Goal: Task Accomplishment & Management: Complete application form

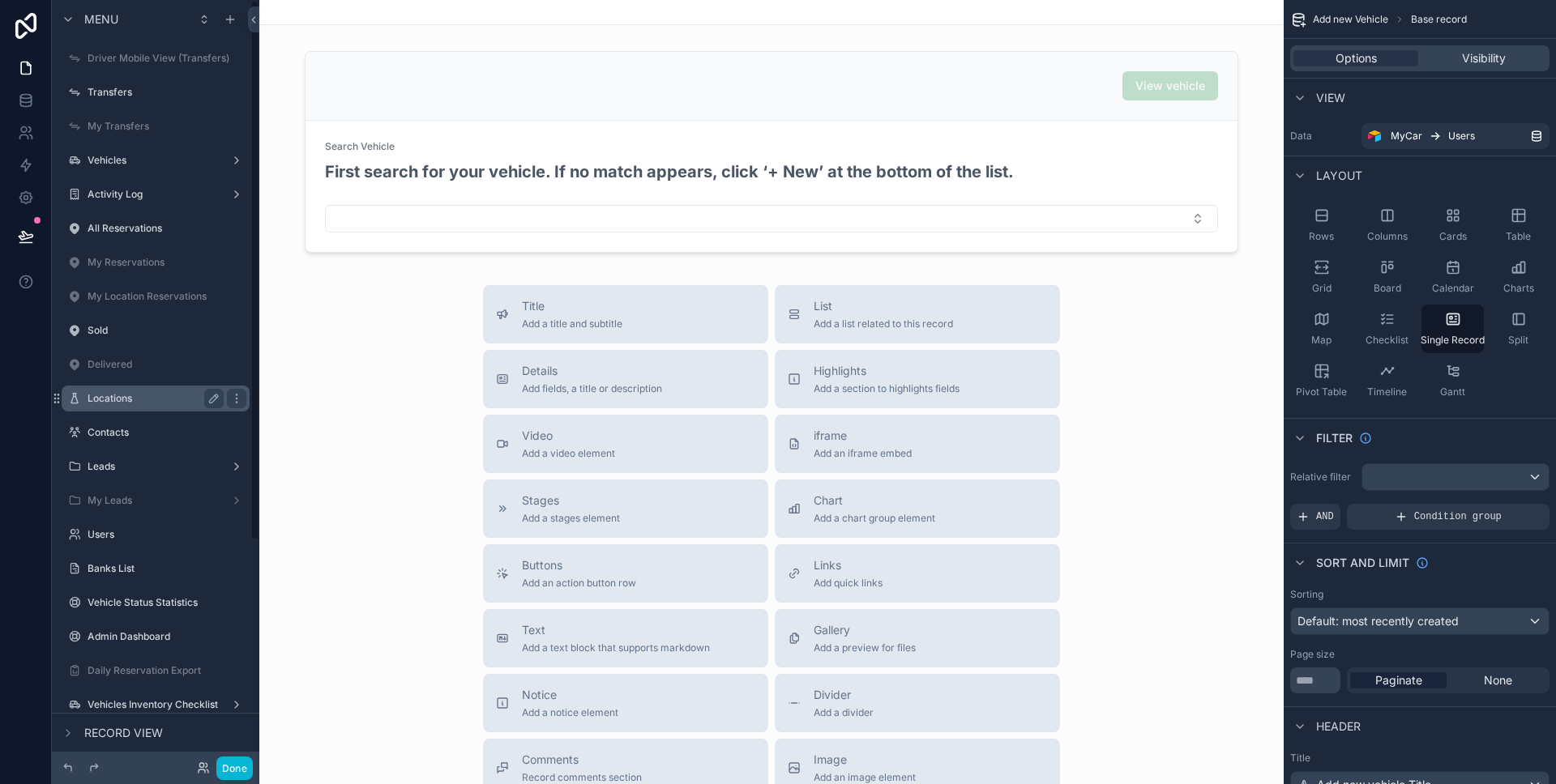
click at [133, 389] on div "Locations" at bounding box center [155, 398] width 136 height 19
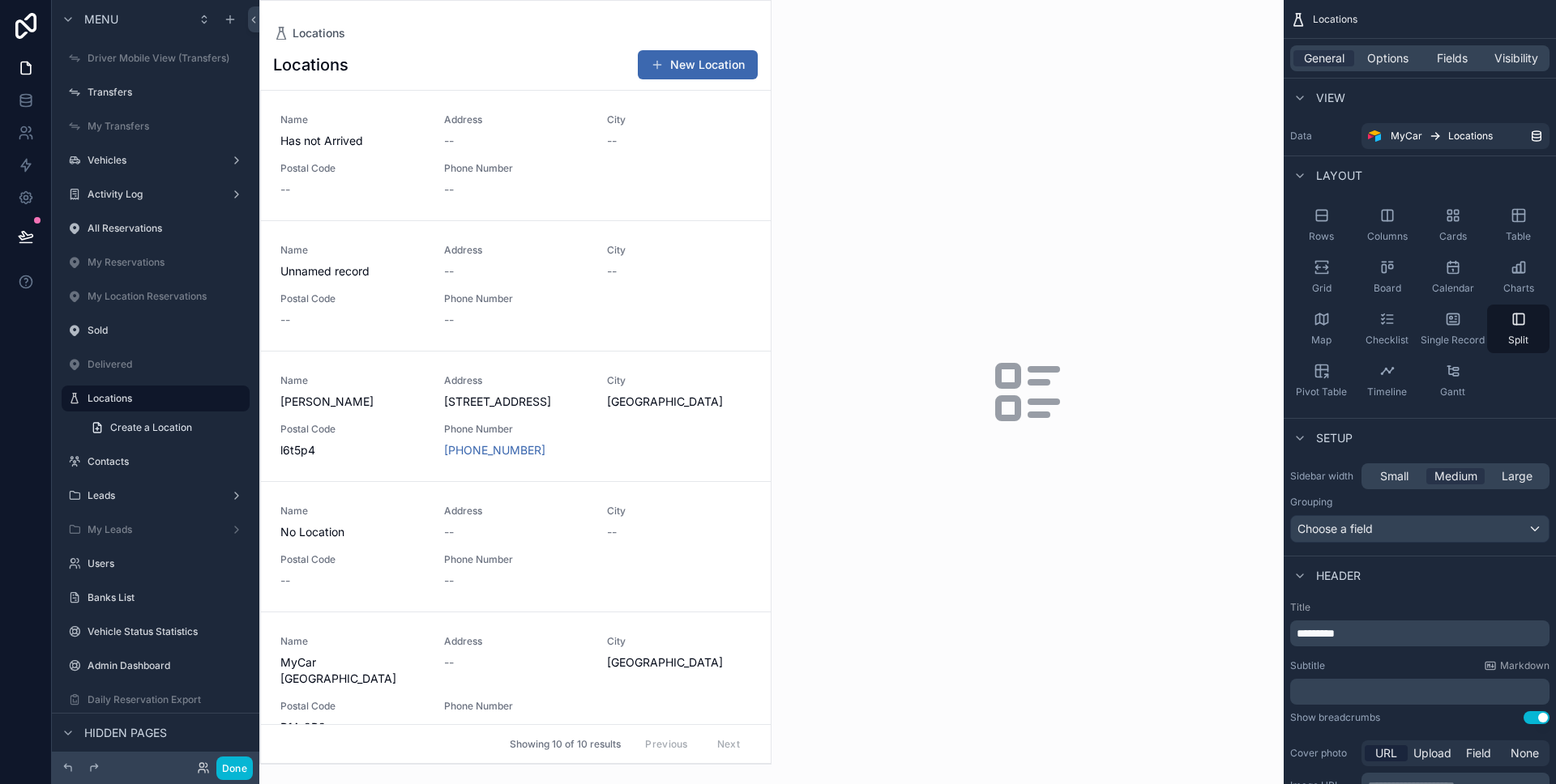
click at [762, 308] on div "scrollable content" at bounding box center [515, 382] width 511 height 763
click at [238, 762] on button "Done" at bounding box center [235, 768] width 37 height 23
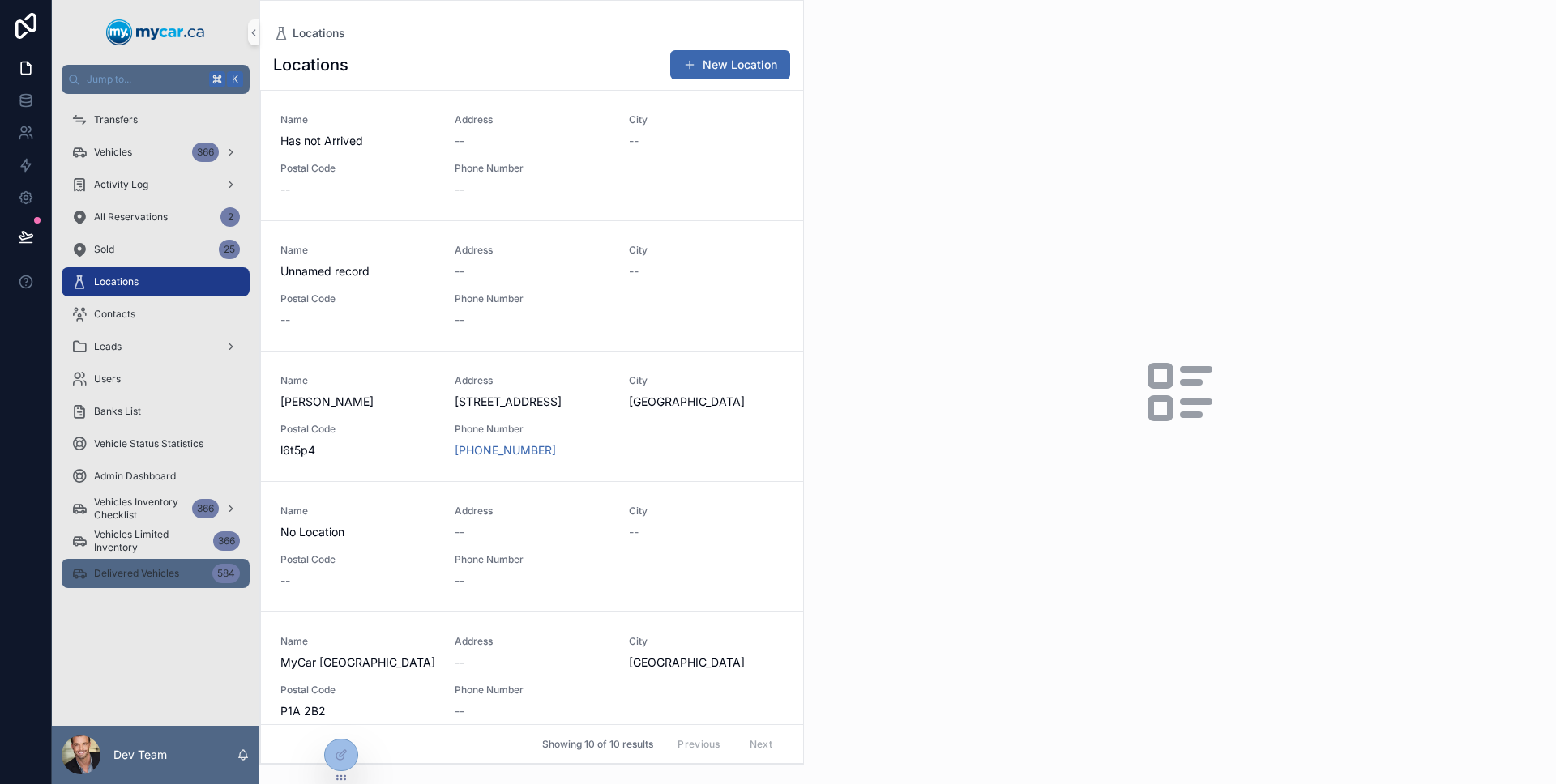
click at [160, 580] on div "Delivered Vehicles 584" at bounding box center [156, 573] width 169 height 26
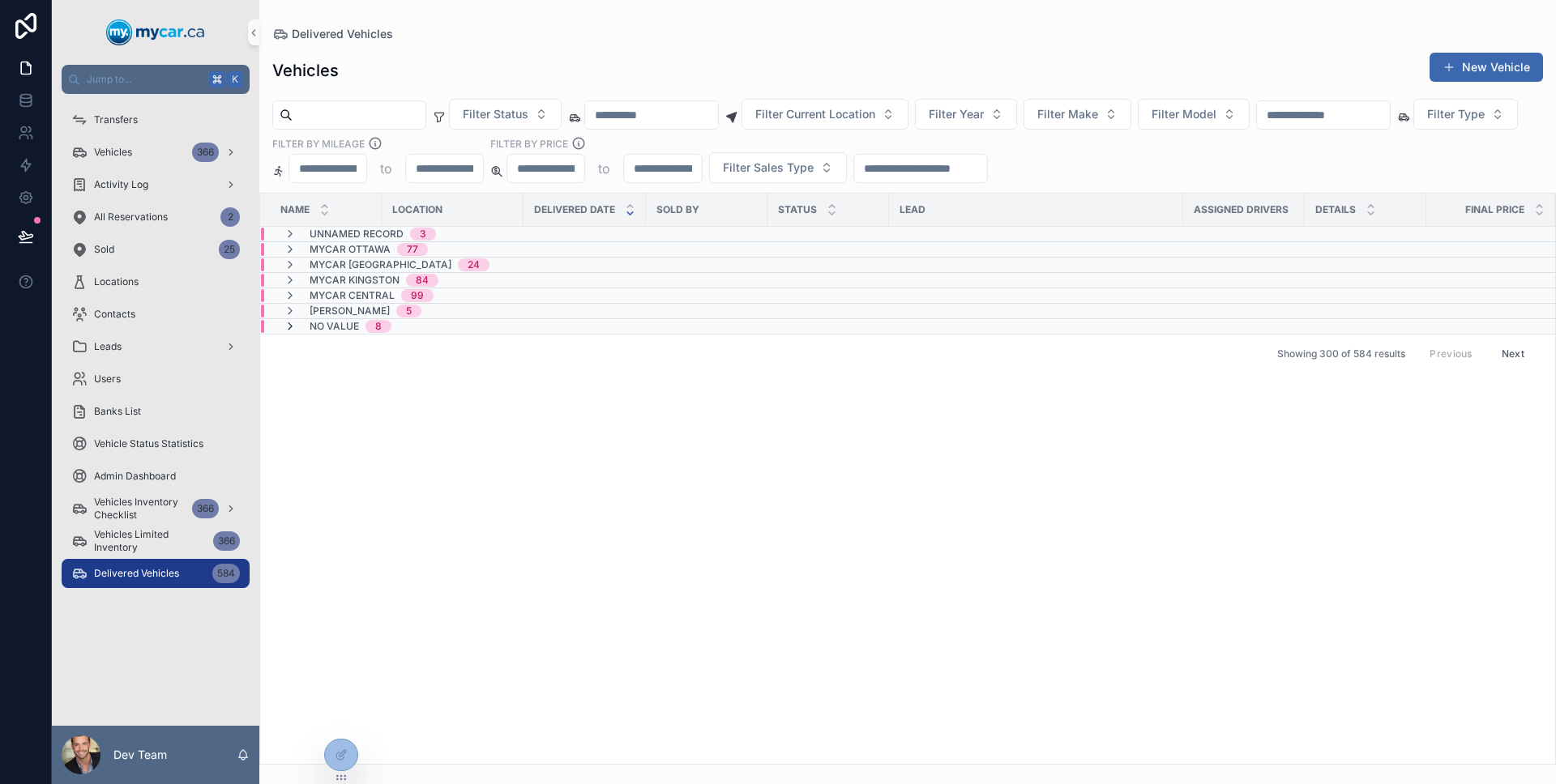
click at [292, 325] on icon "scrollable content" at bounding box center [290, 326] width 13 height 13
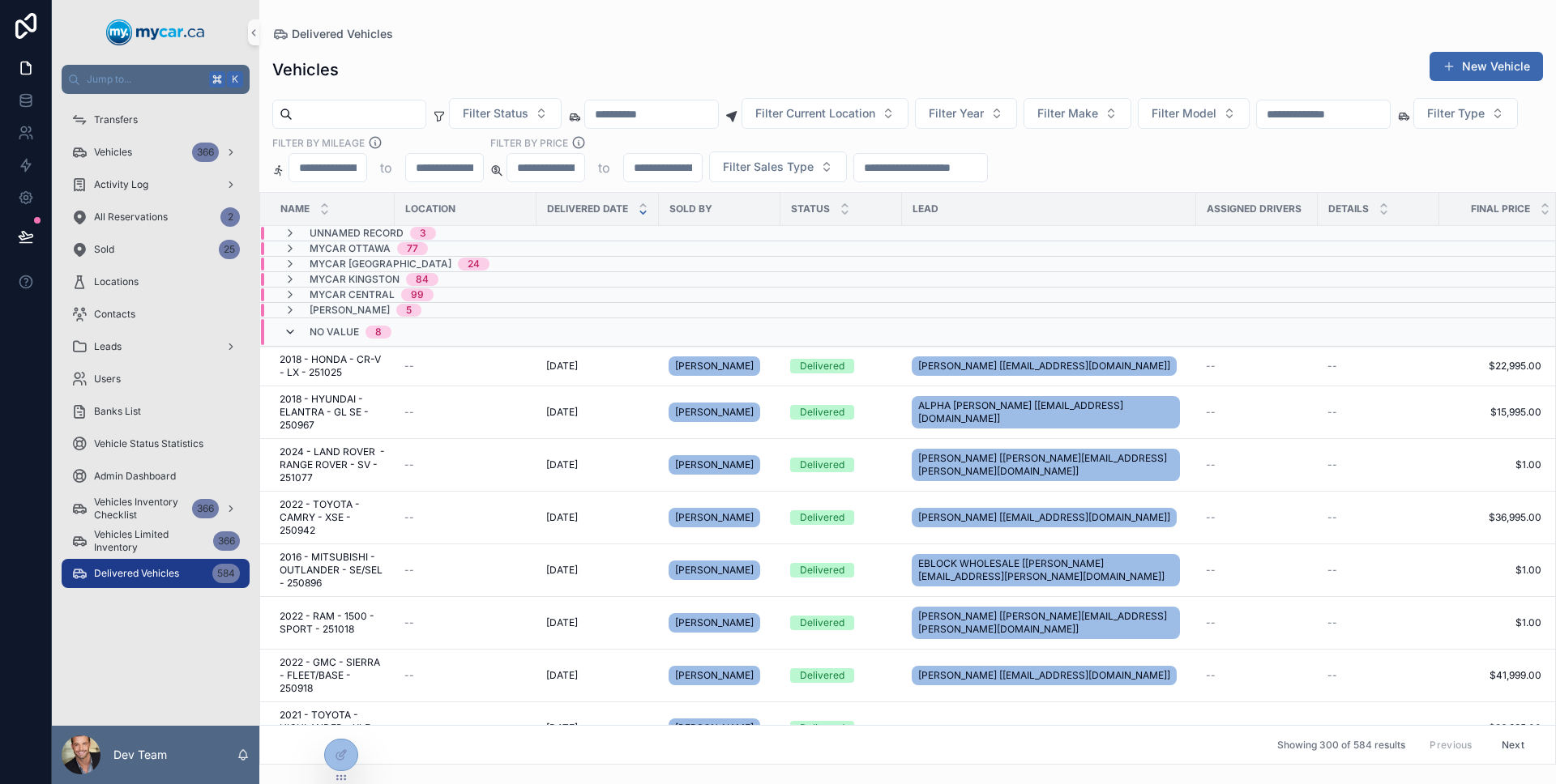
click at [292, 326] on icon "scrollable content" at bounding box center [290, 331] width 13 height 13
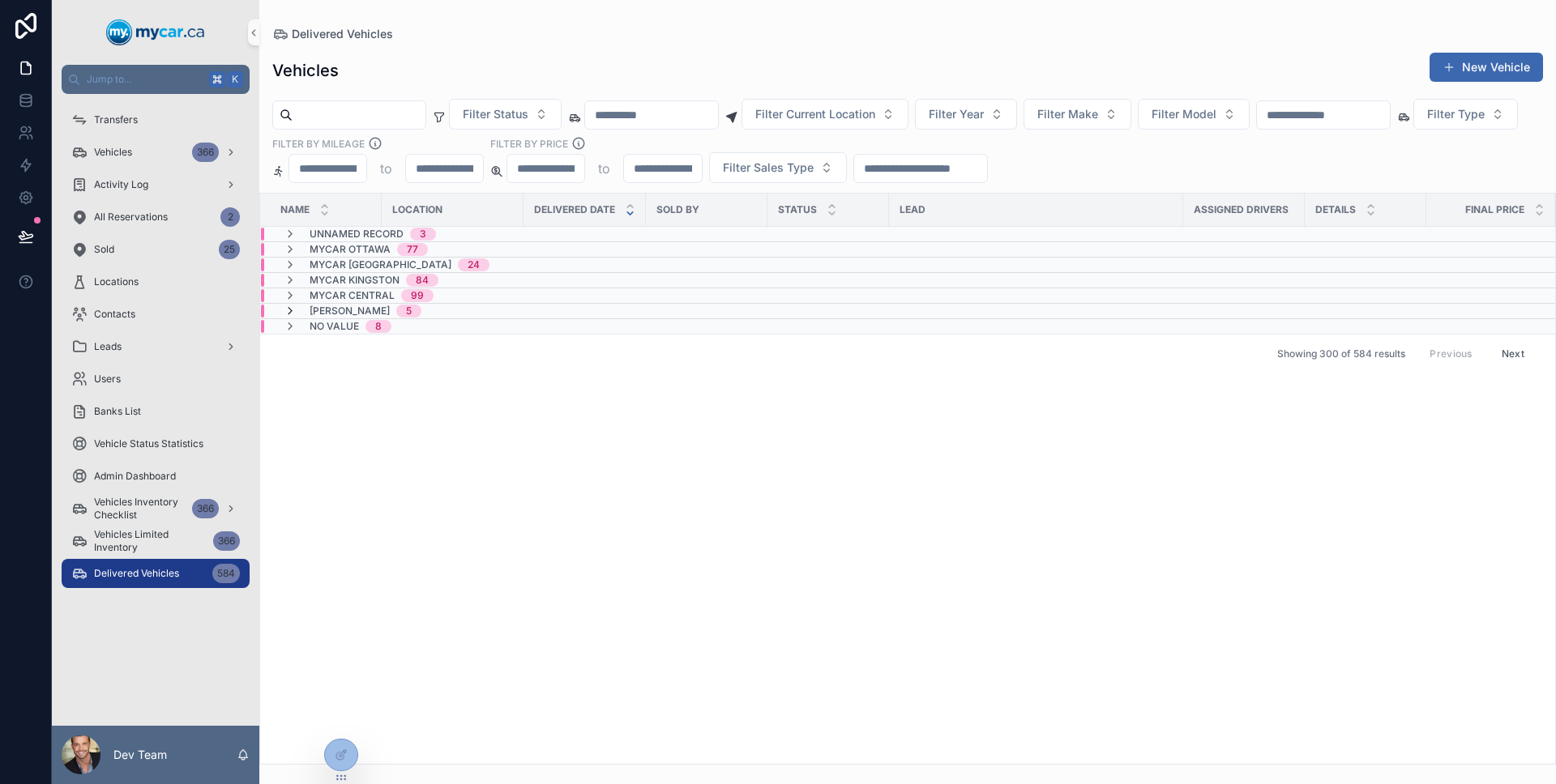
click at [289, 308] on icon "scrollable content" at bounding box center [290, 310] width 13 height 13
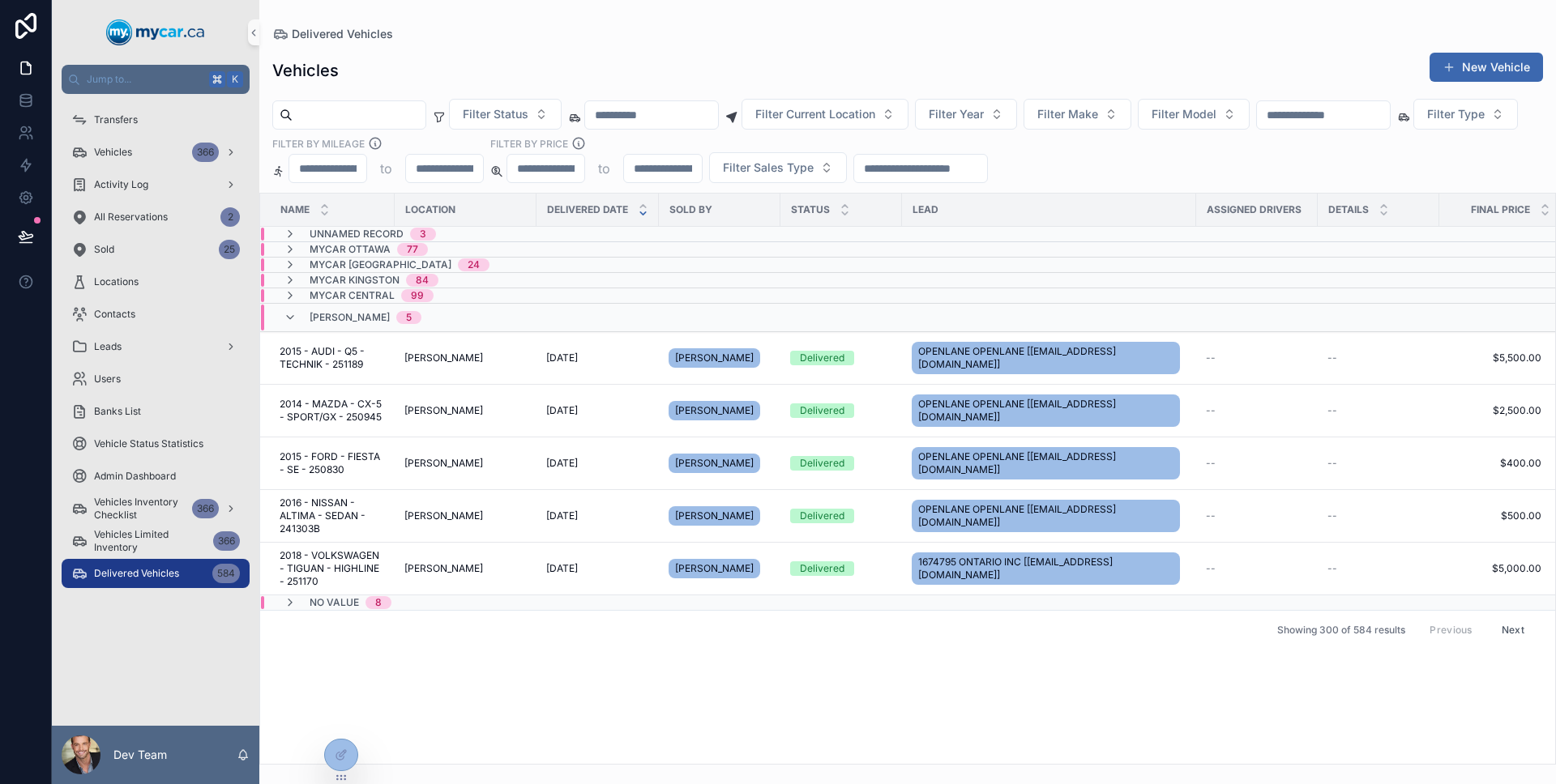
click at [289, 308] on div "[PERSON_NAME] 5" at bounding box center [353, 317] width 138 height 26
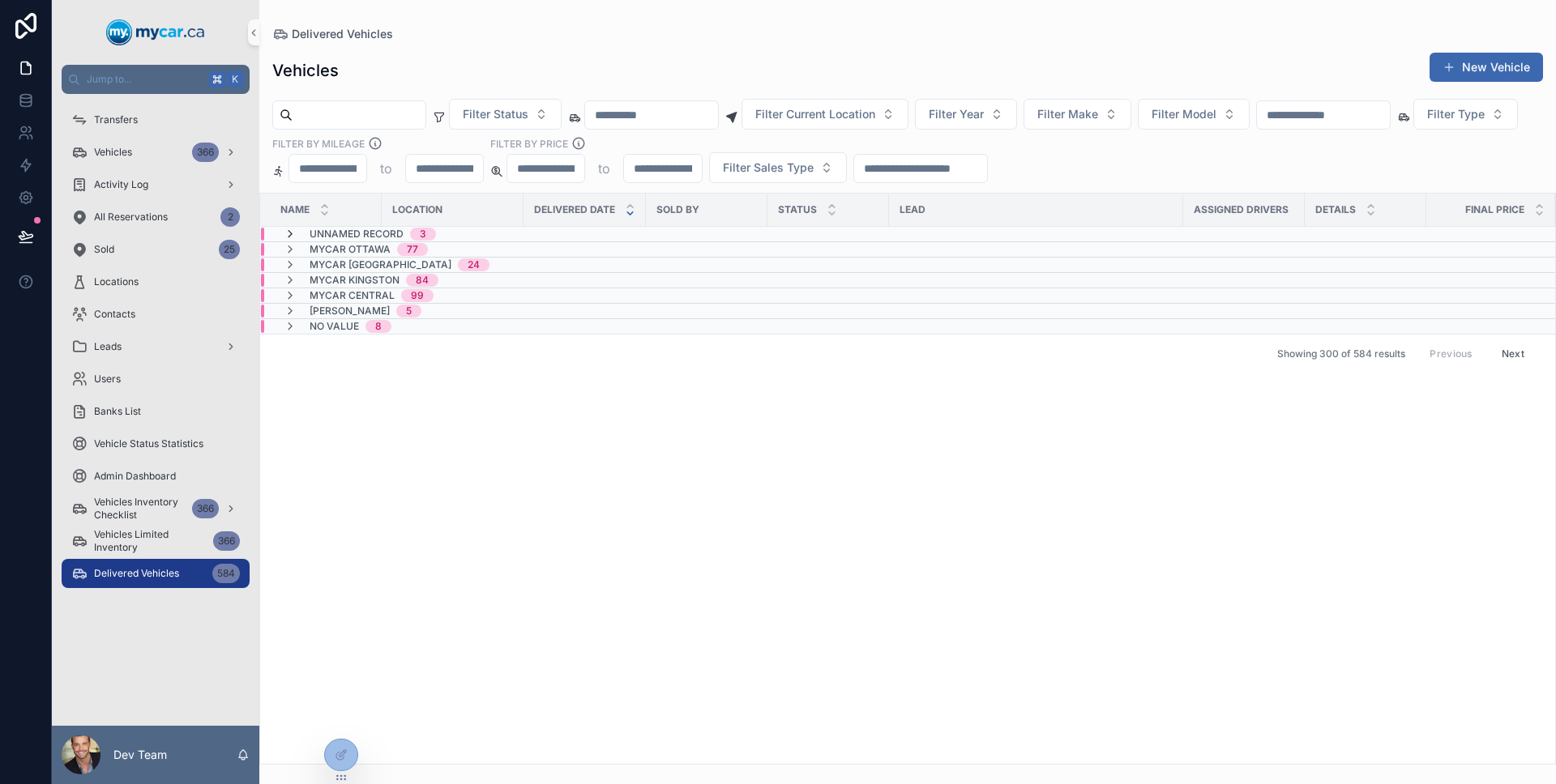
click at [289, 232] on icon "scrollable content" at bounding box center [290, 234] width 13 height 13
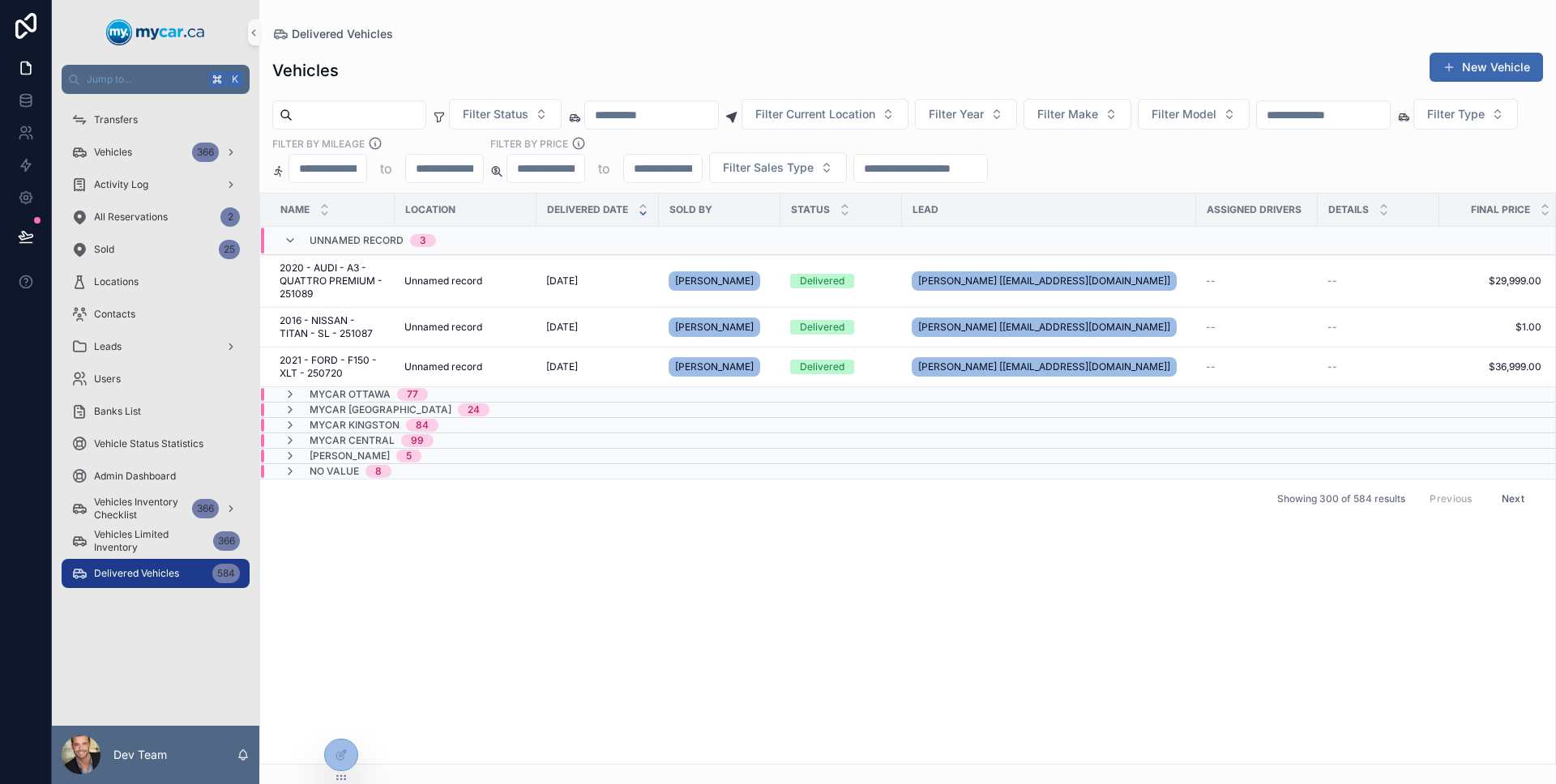
click at [289, 232] on div "Unnamed record 3" at bounding box center [360, 240] width 152 height 26
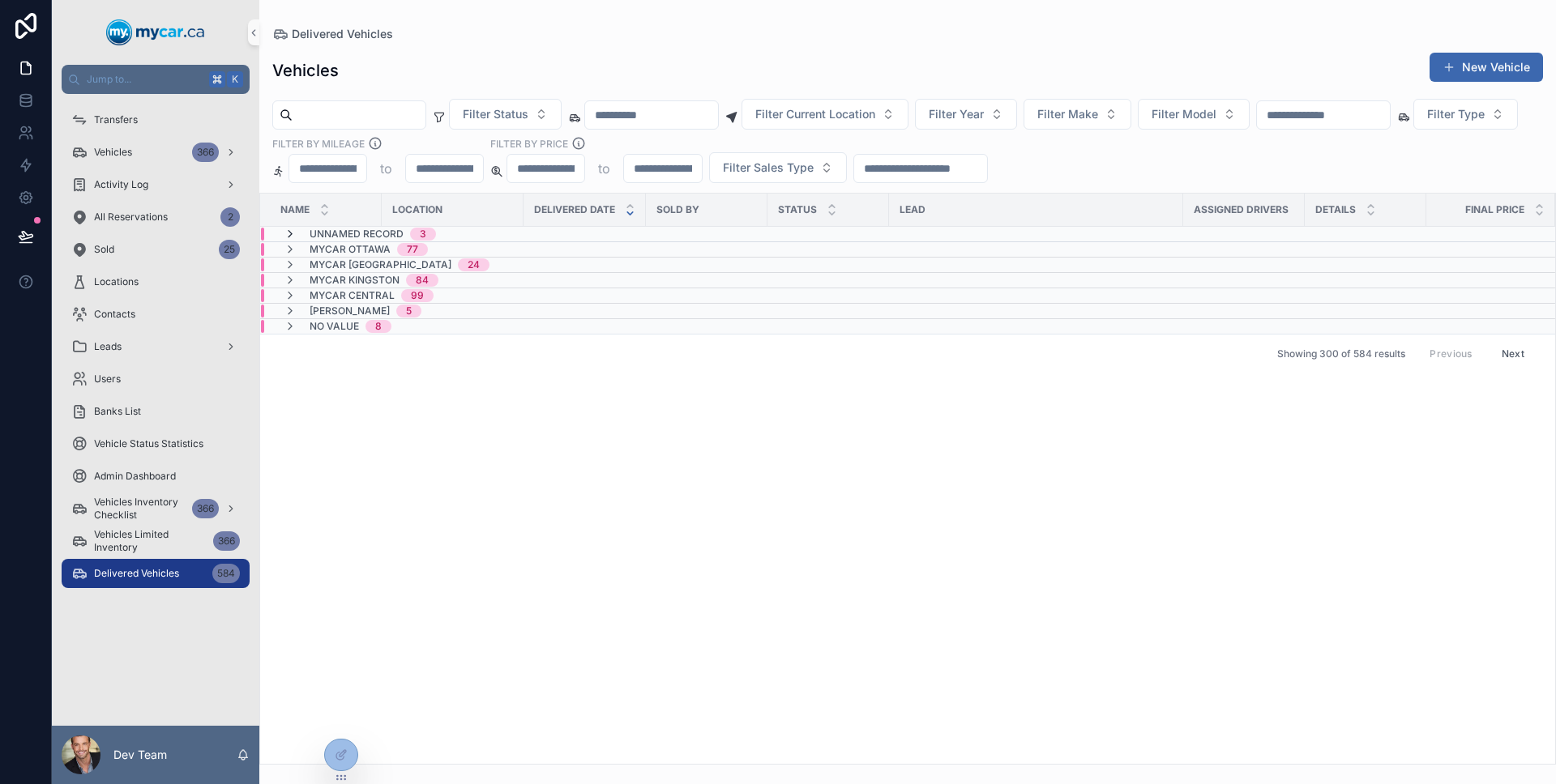
click at [294, 233] on icon "scrollable content" at bounding box center [290, 234] width 13 height 13
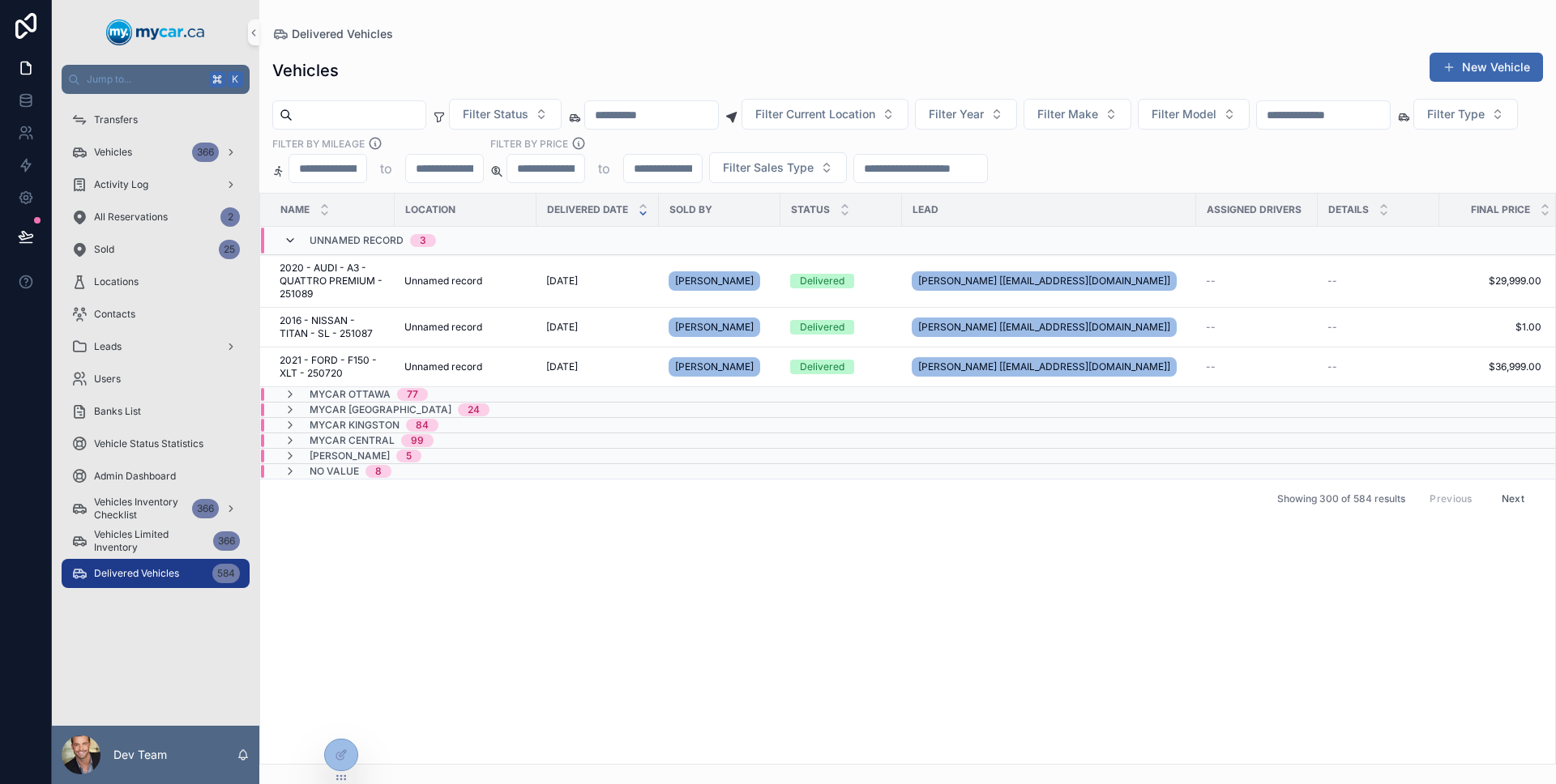
click at [289, 243] on icon "scrollable content" at bounding box center [290, 240] width 13 height 13
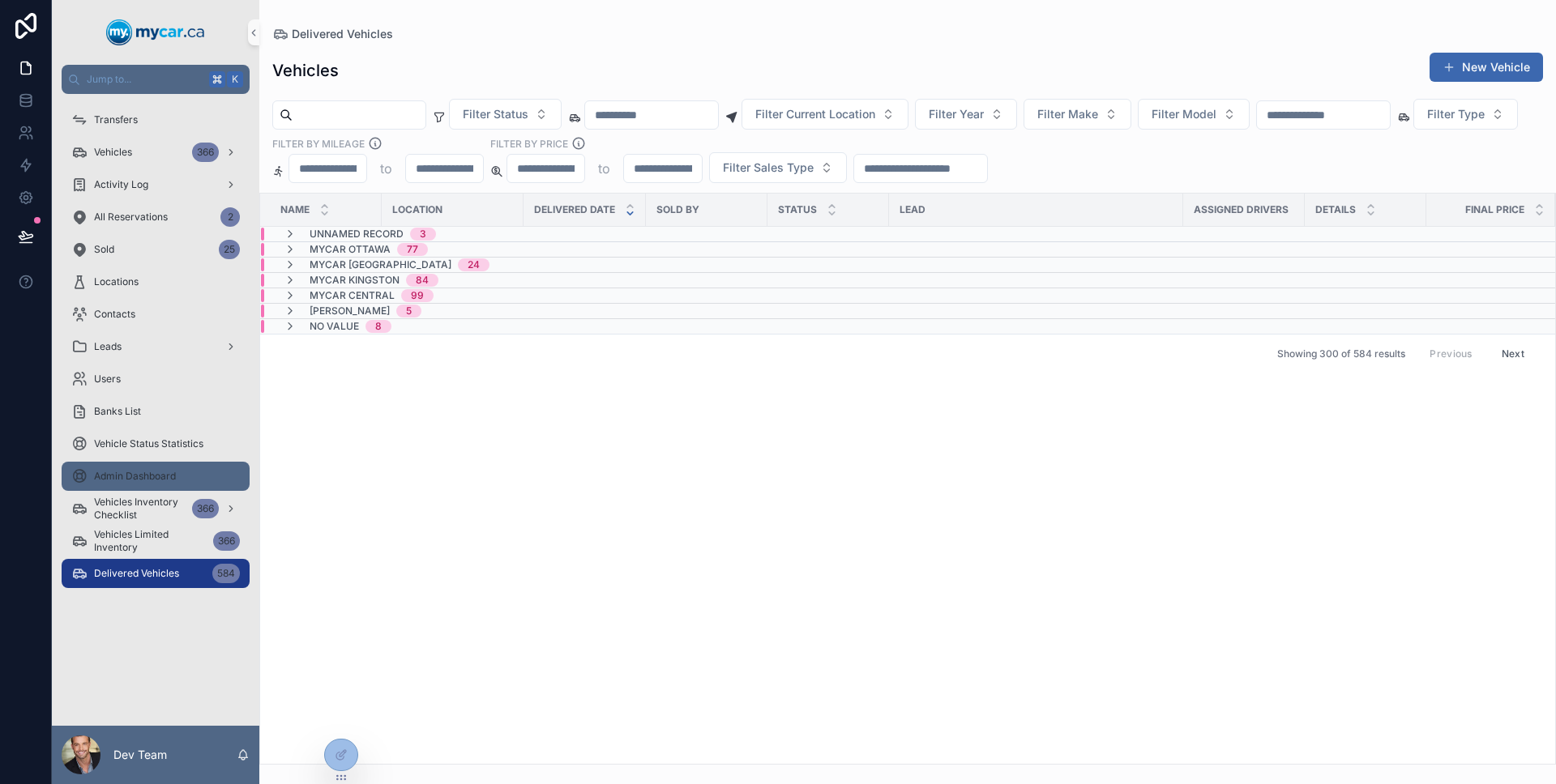
click at [155, 488] on div "Admin Dashboard" at bounding box center [156, 476] width 169 height 26
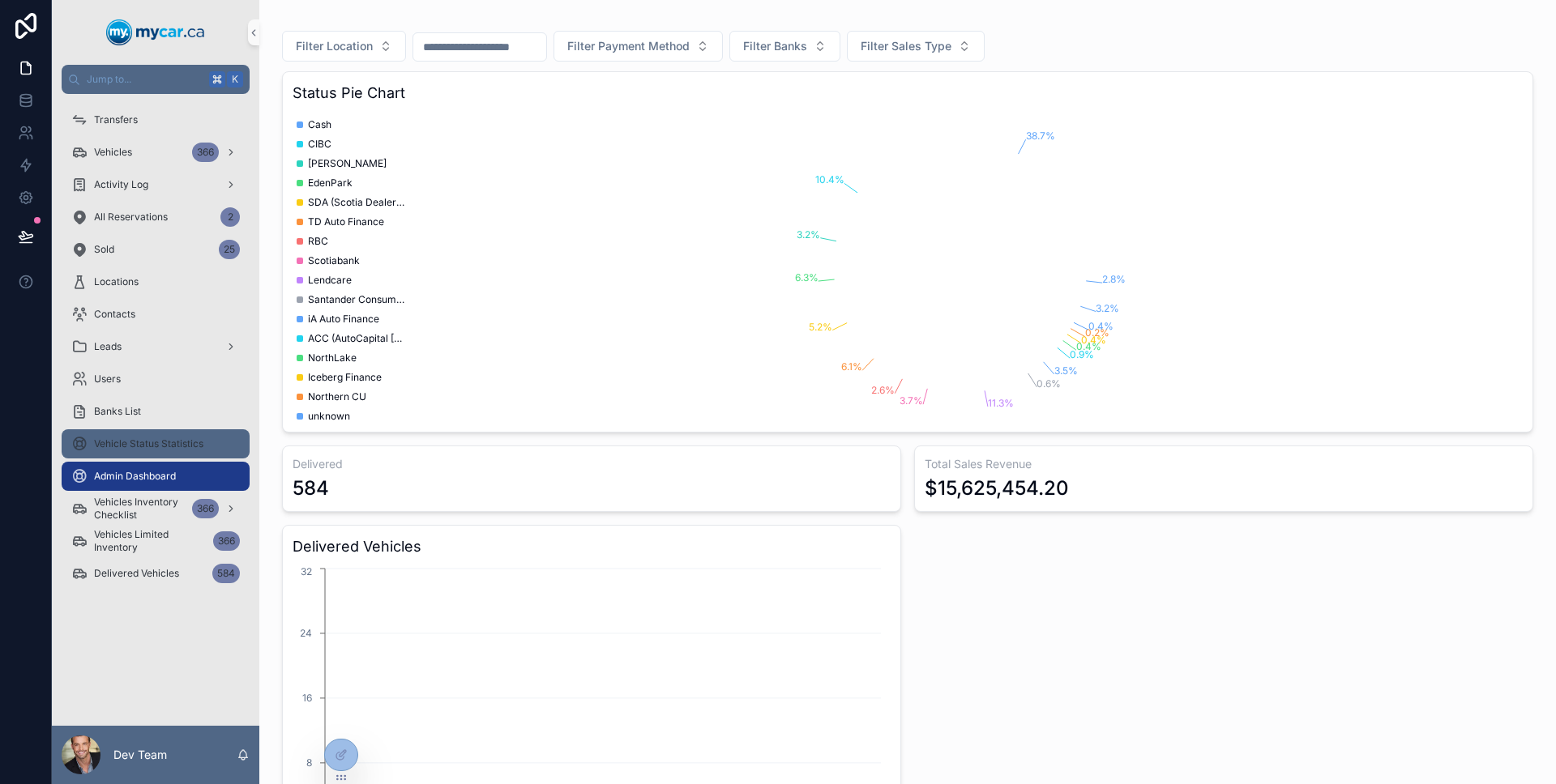
click at [143, 449] on span "Vehicle Status Statistics" at bounding box center [148, 443] width 110 height 13
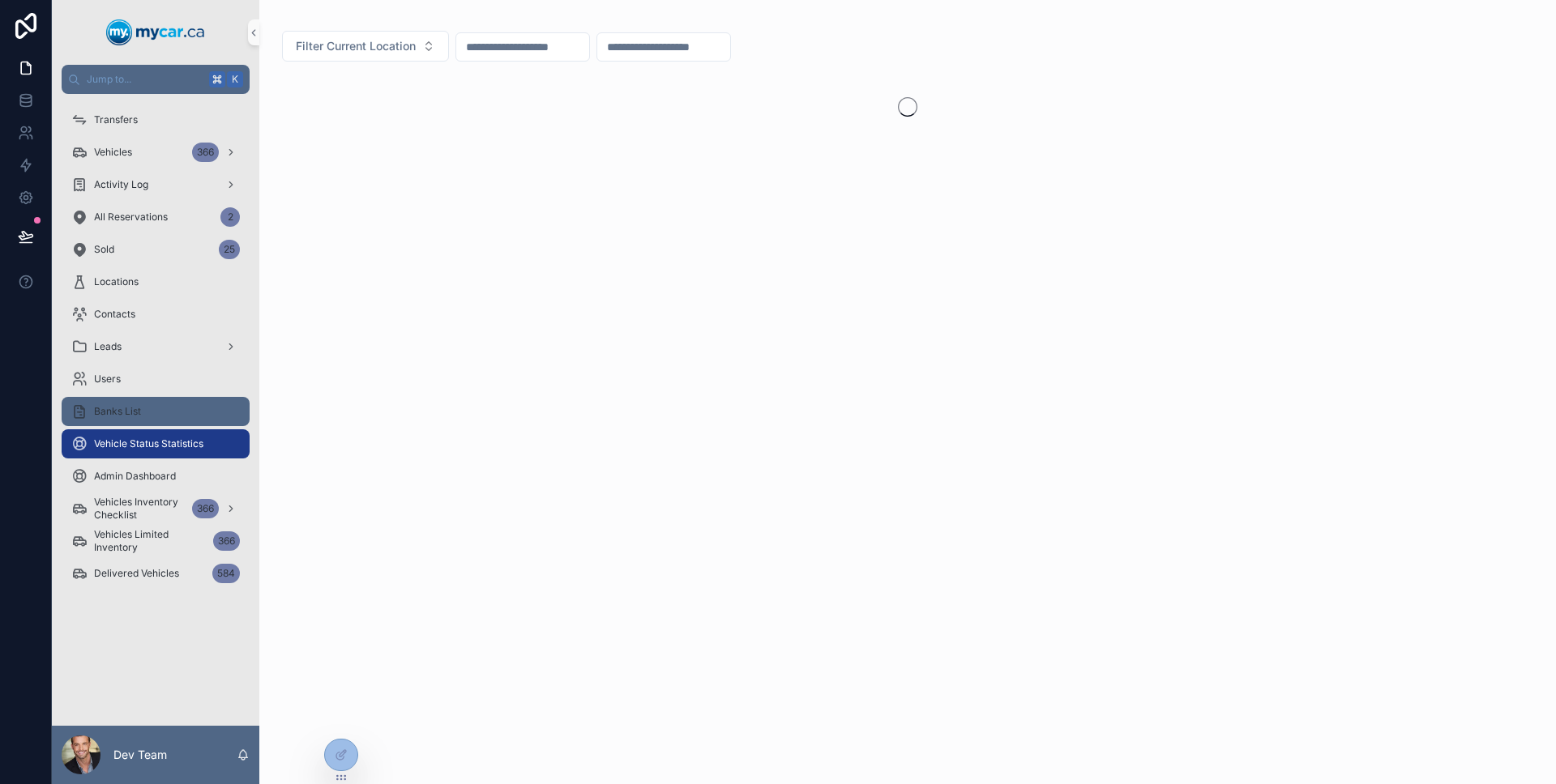
click at [138, 422] on div "Banks List" at bounding box center [156, 411] width 169 height 26
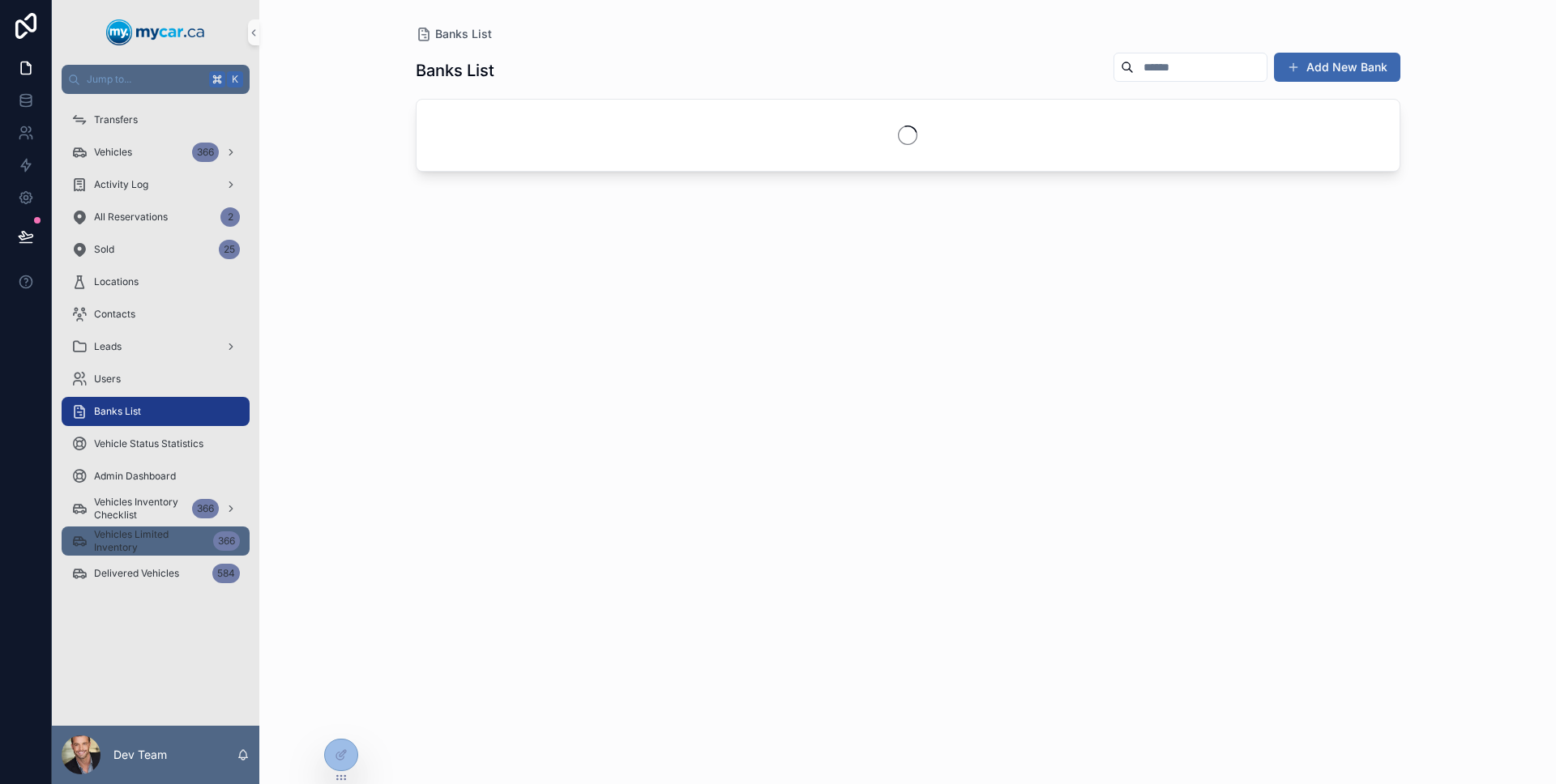
click at [150, 526] on link "Vehicles Limited Inventory 366" at bounding box center [156, 541] width 188 height 29
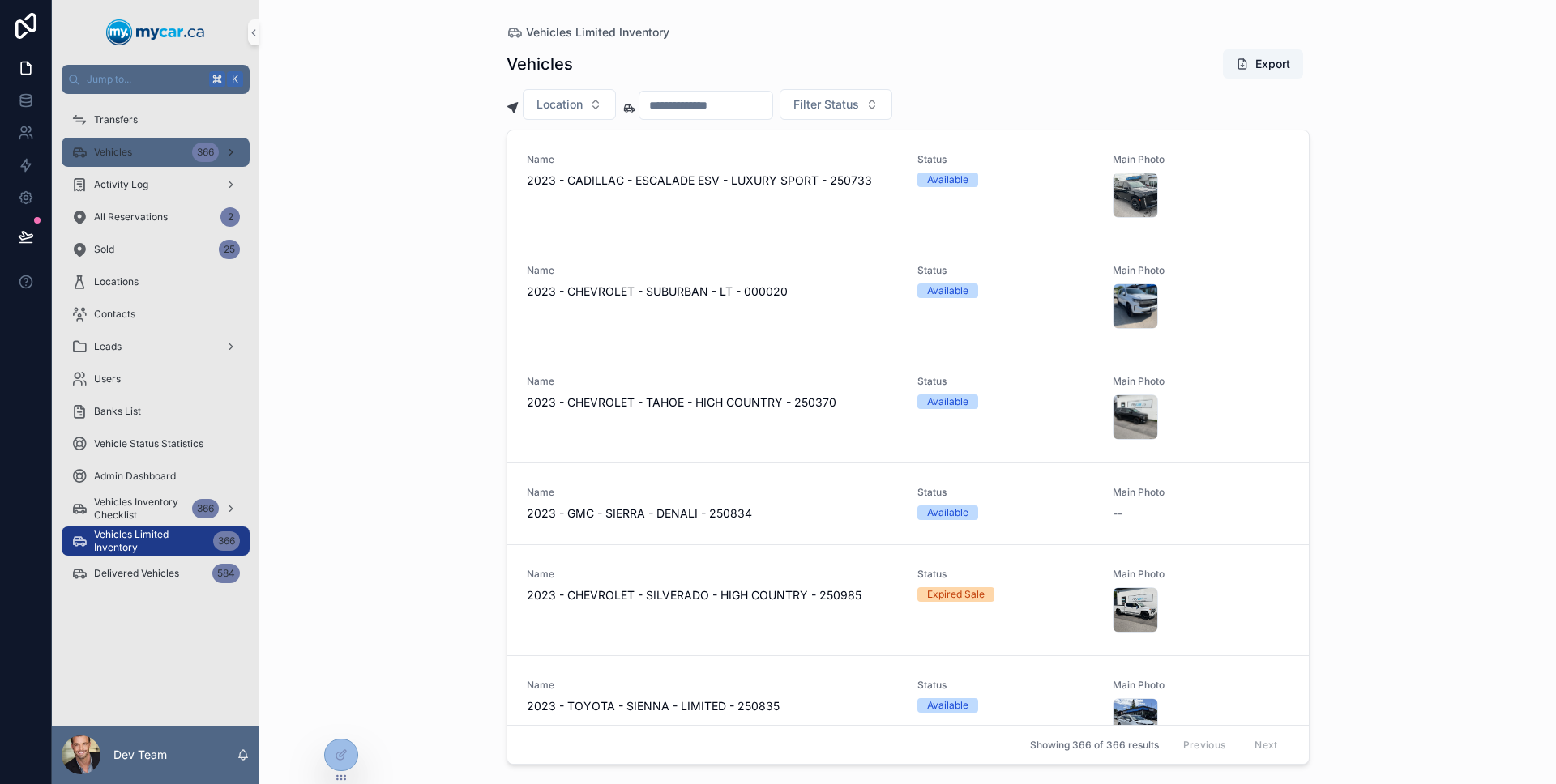
click at [160, 160] on div "Vehicles 366" at bounding box center [156, 152] width 169 height 26
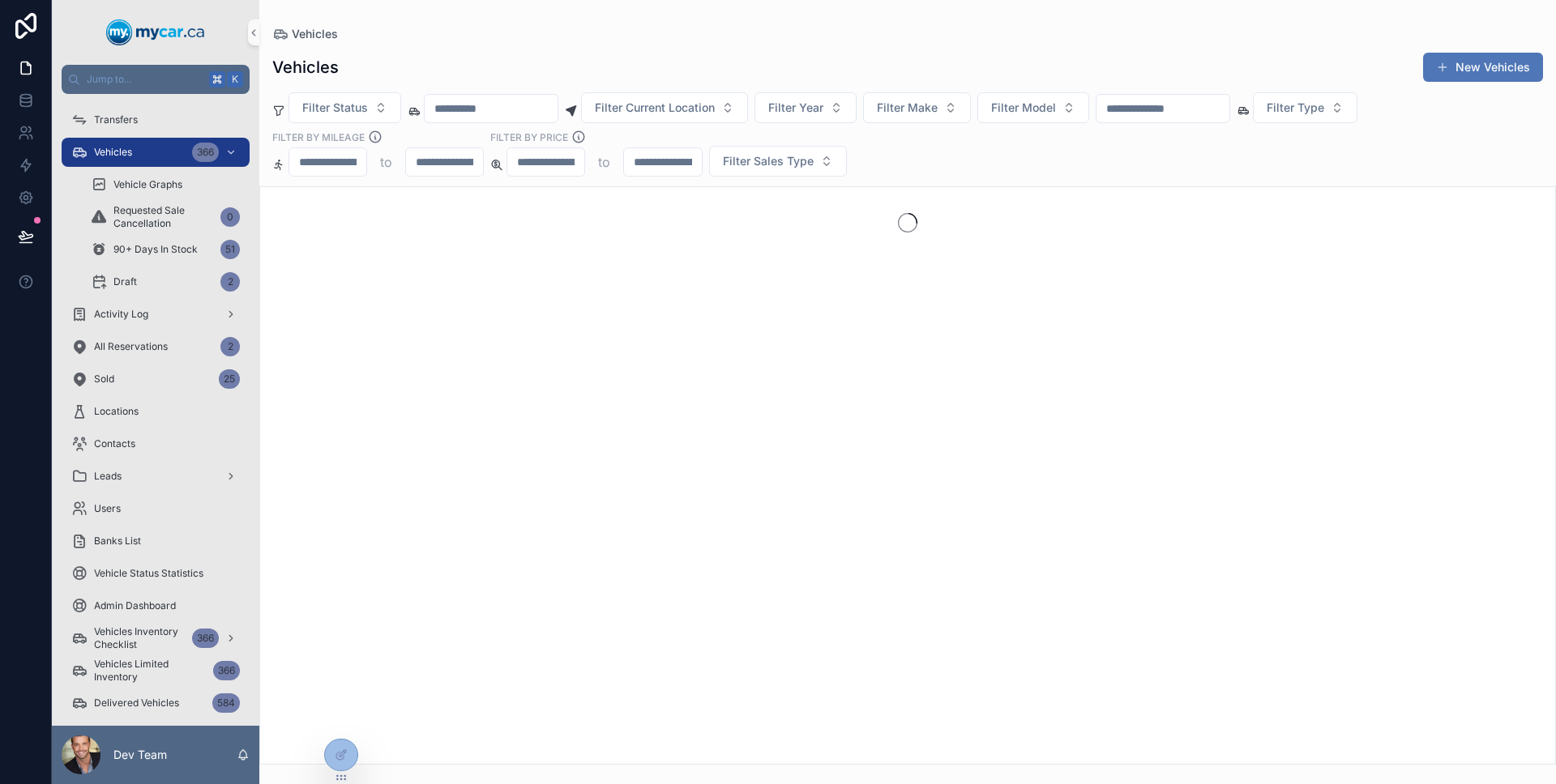
click at [1489, 76] on button "New Vehicles" at bounding box center [1483, 67] width 120 height 29
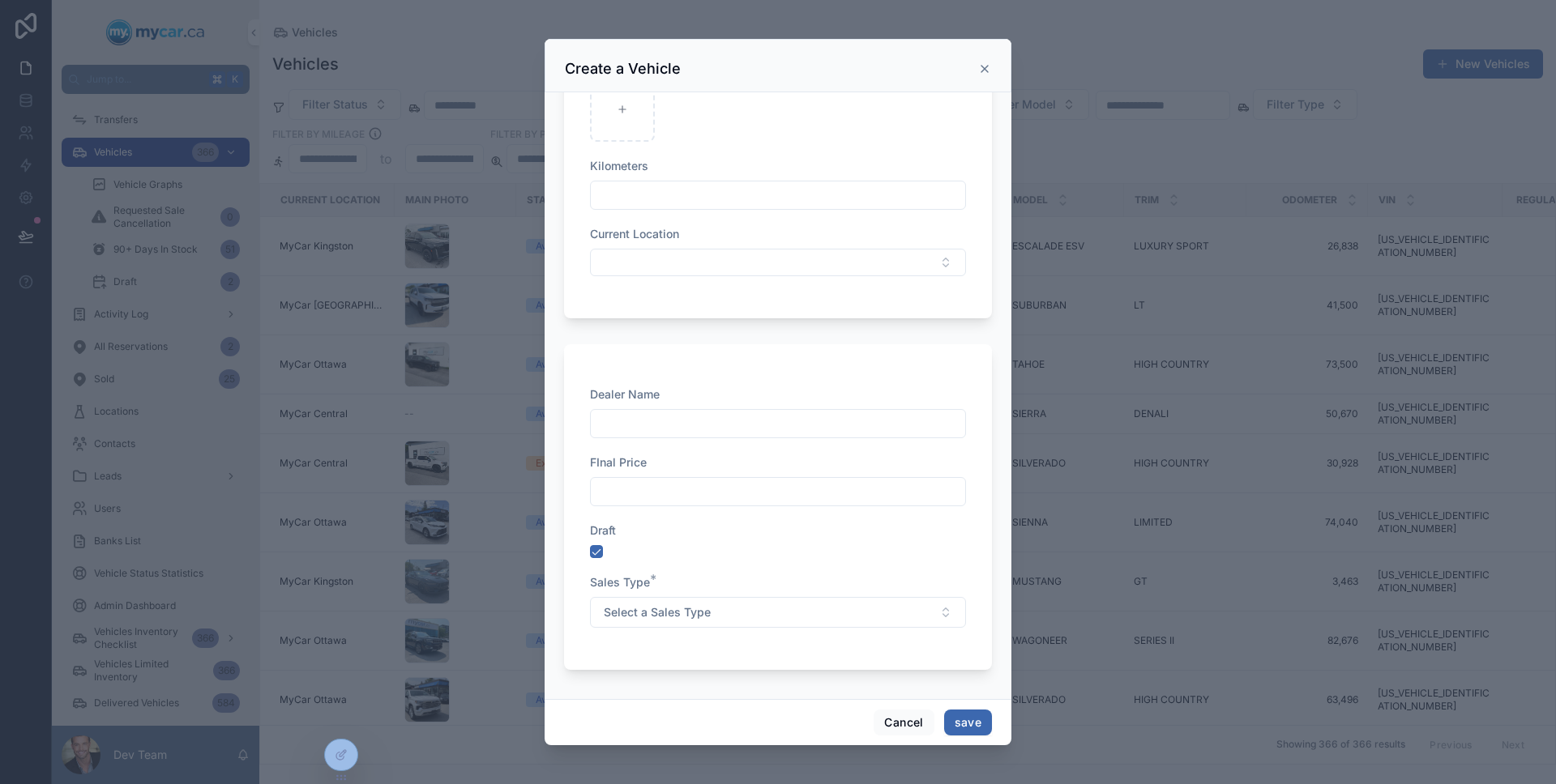
scroll to position [2566, 0]
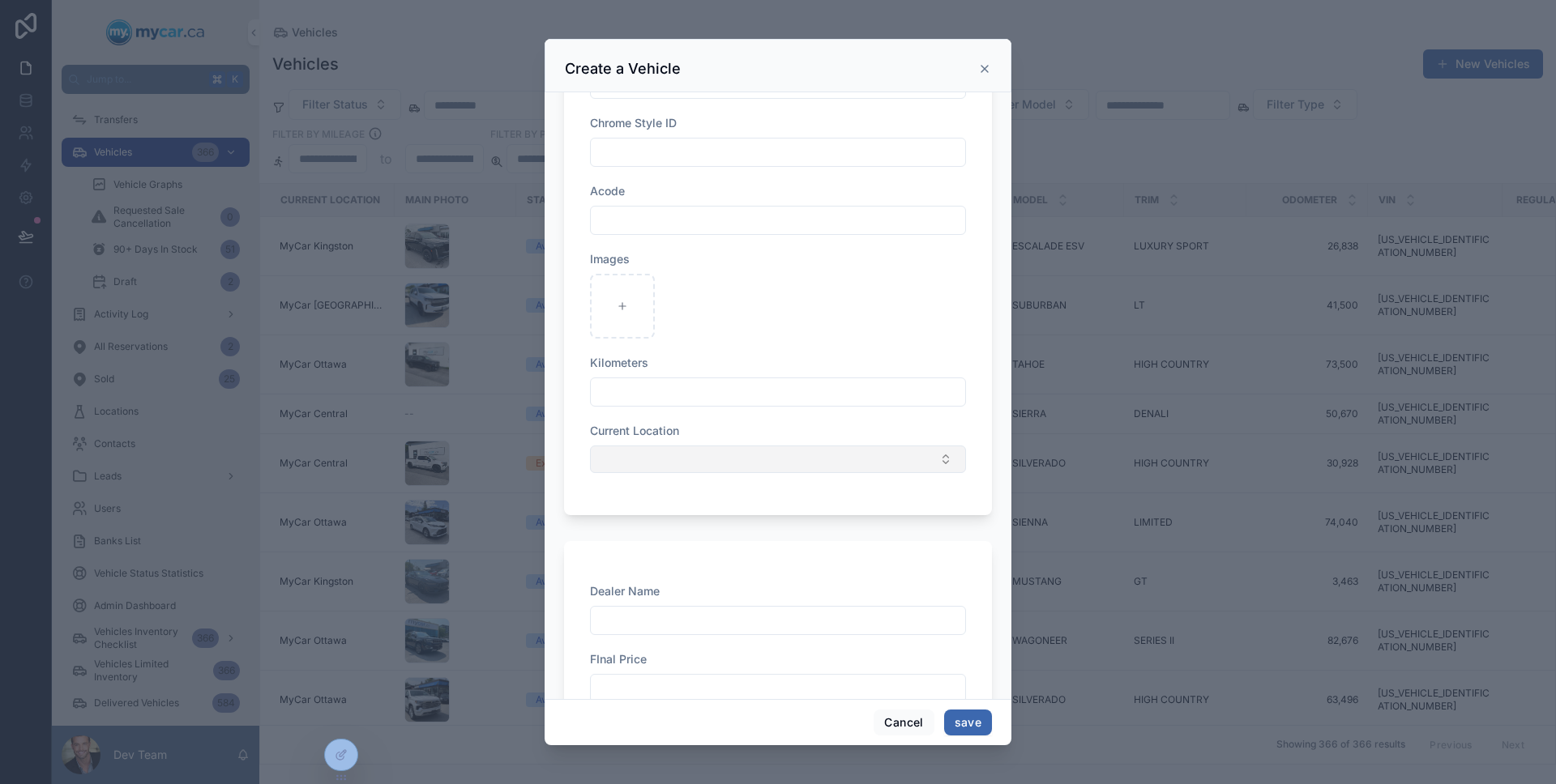
click at [716, 472] on button "Select Button" at bounding box center [778, 459] width 376 height 27
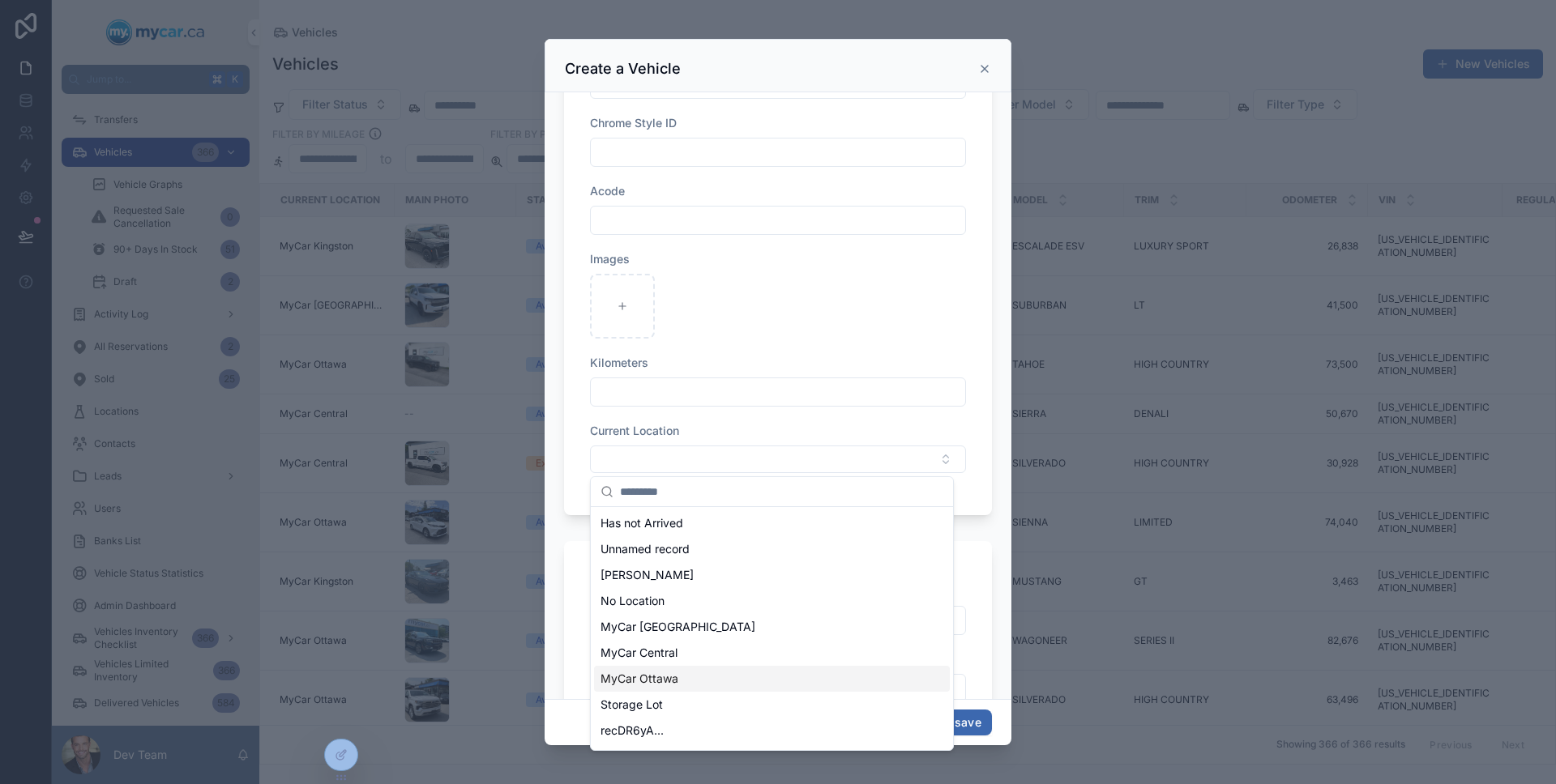
scroll to position [22, 0]
click at [722, 698] on div "recDR6yA..." at bounding box center [772, 707] width 356 height 26
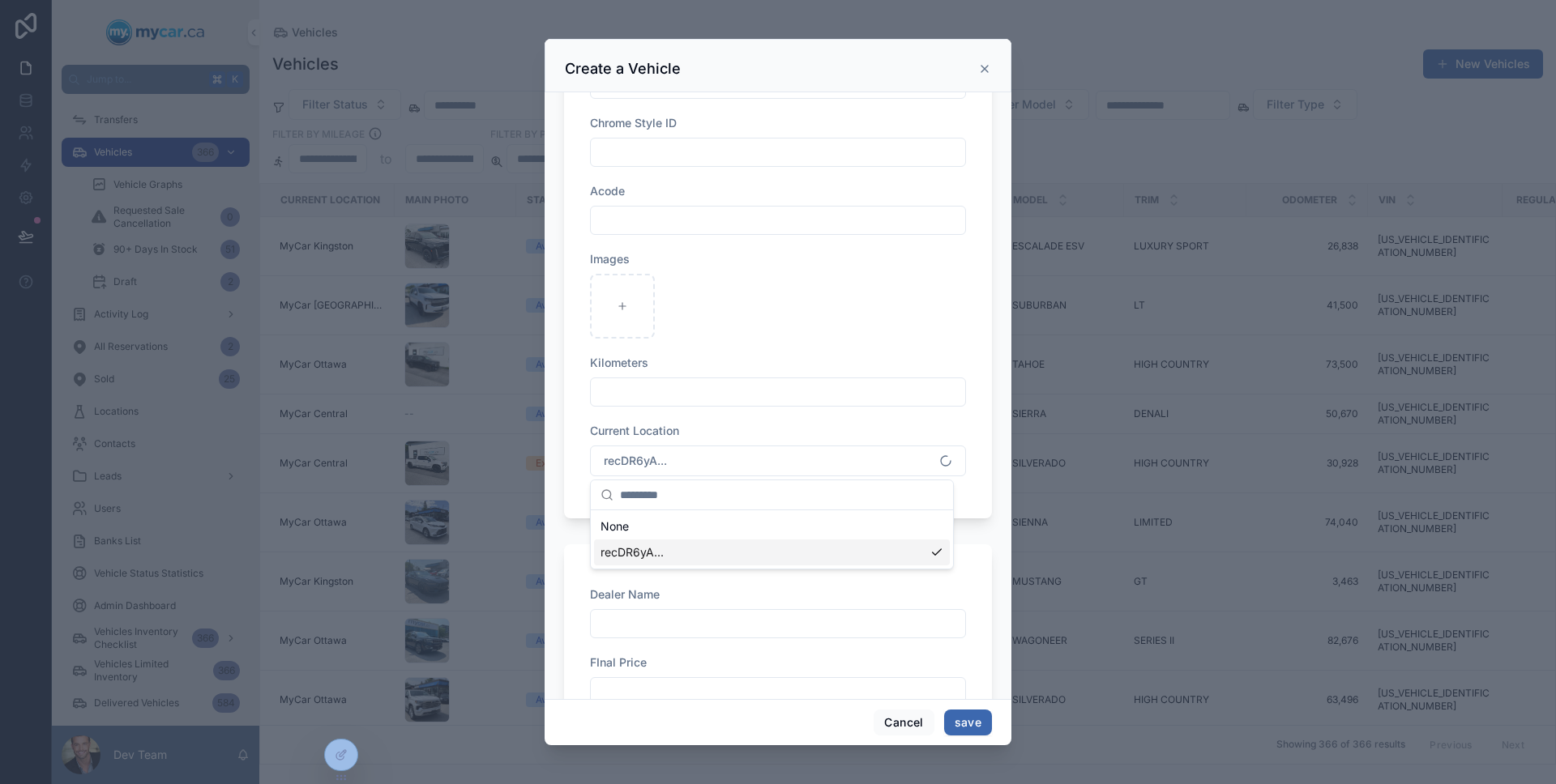
scroll to position [0, 0]
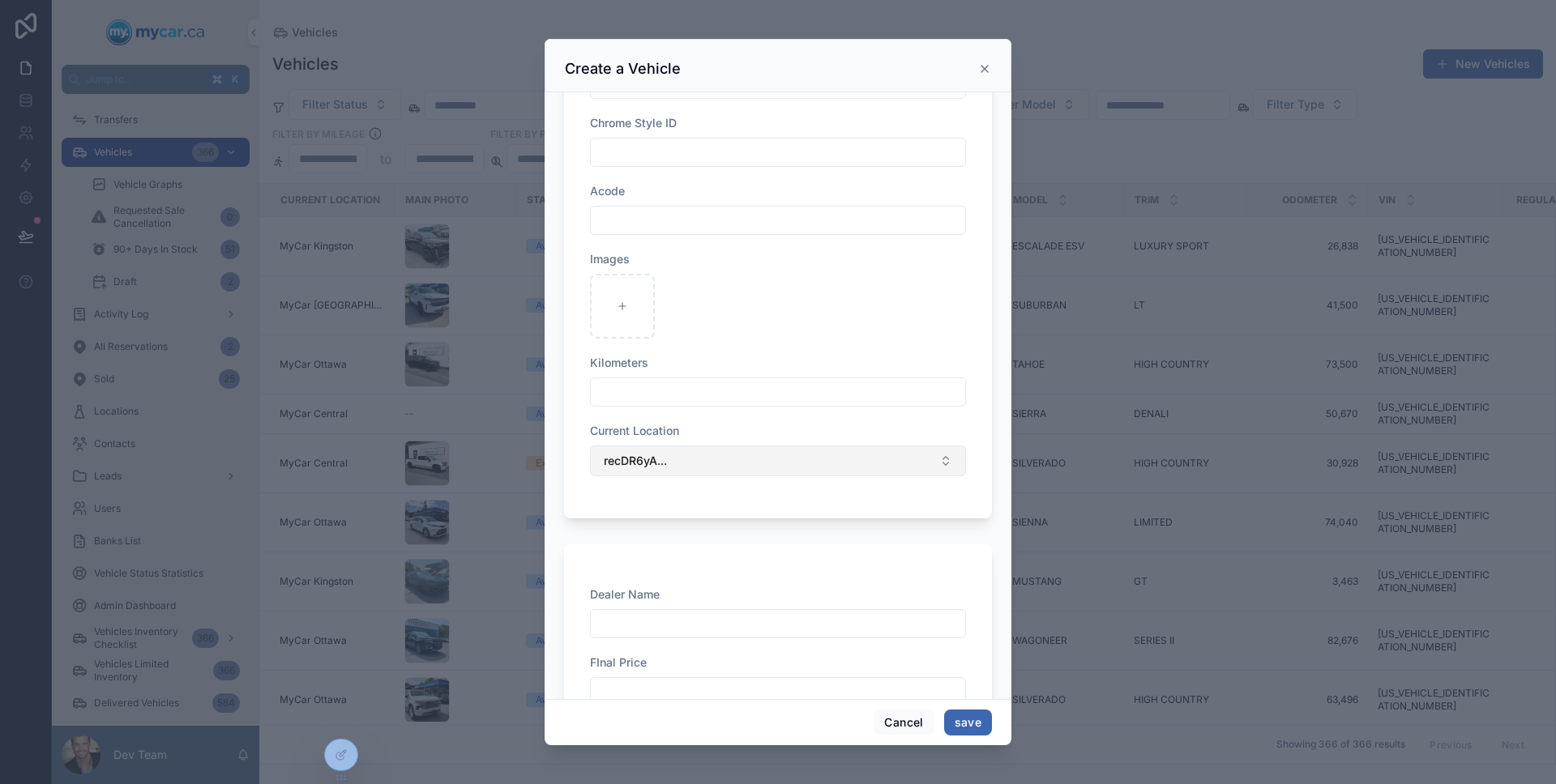
click at [751, 459] on button "recDR6yA..." at bounding box center [778, 461] width 376 height 31
click at [797, 358] on div "Kilometers" at bounding box center [778, 362] width 376 height 16
click at [819, 461] on button "recDR6yA..." at bounding box center [778, 461] width 376 height 31
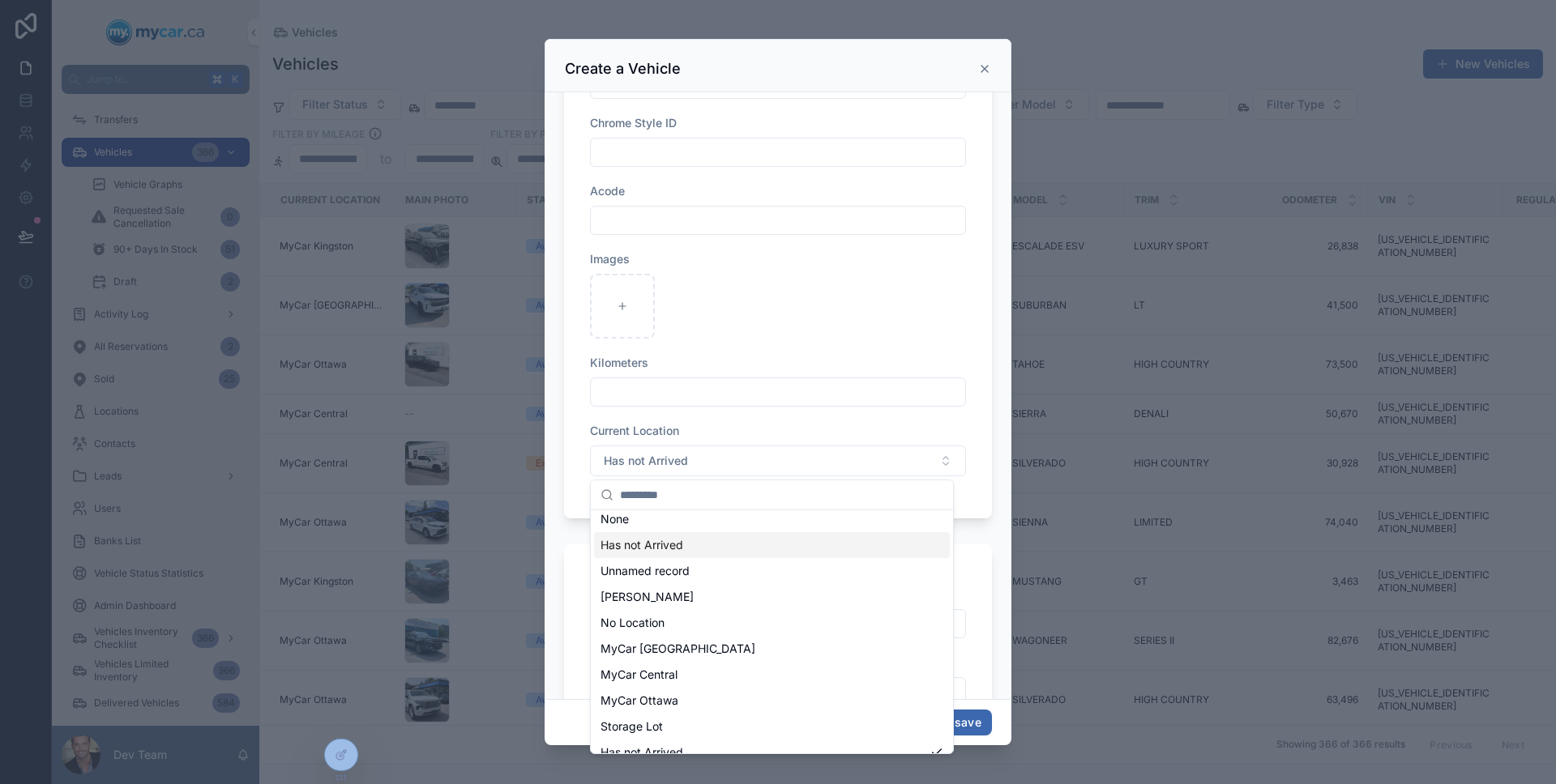
scroll to position [48, 0]
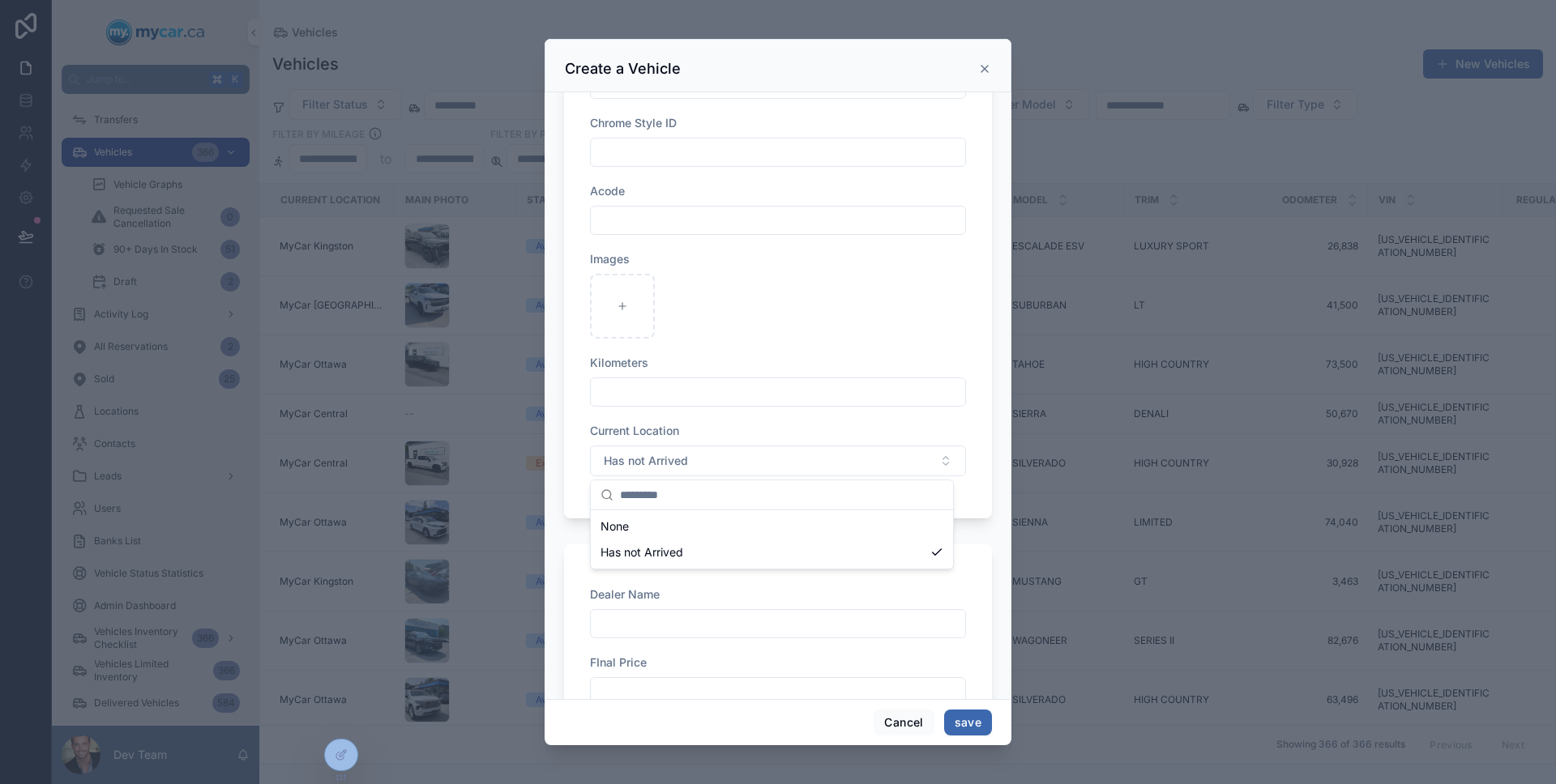
click at [975, 634] on div "Dealer Name FInal Price Draft Sales Type * Select a Sales Type" at bounding box center [778, 707] width 428 height 326
click at [896, 719] on button "Cancel" at bounding box center [904, 722] width 60 height 26
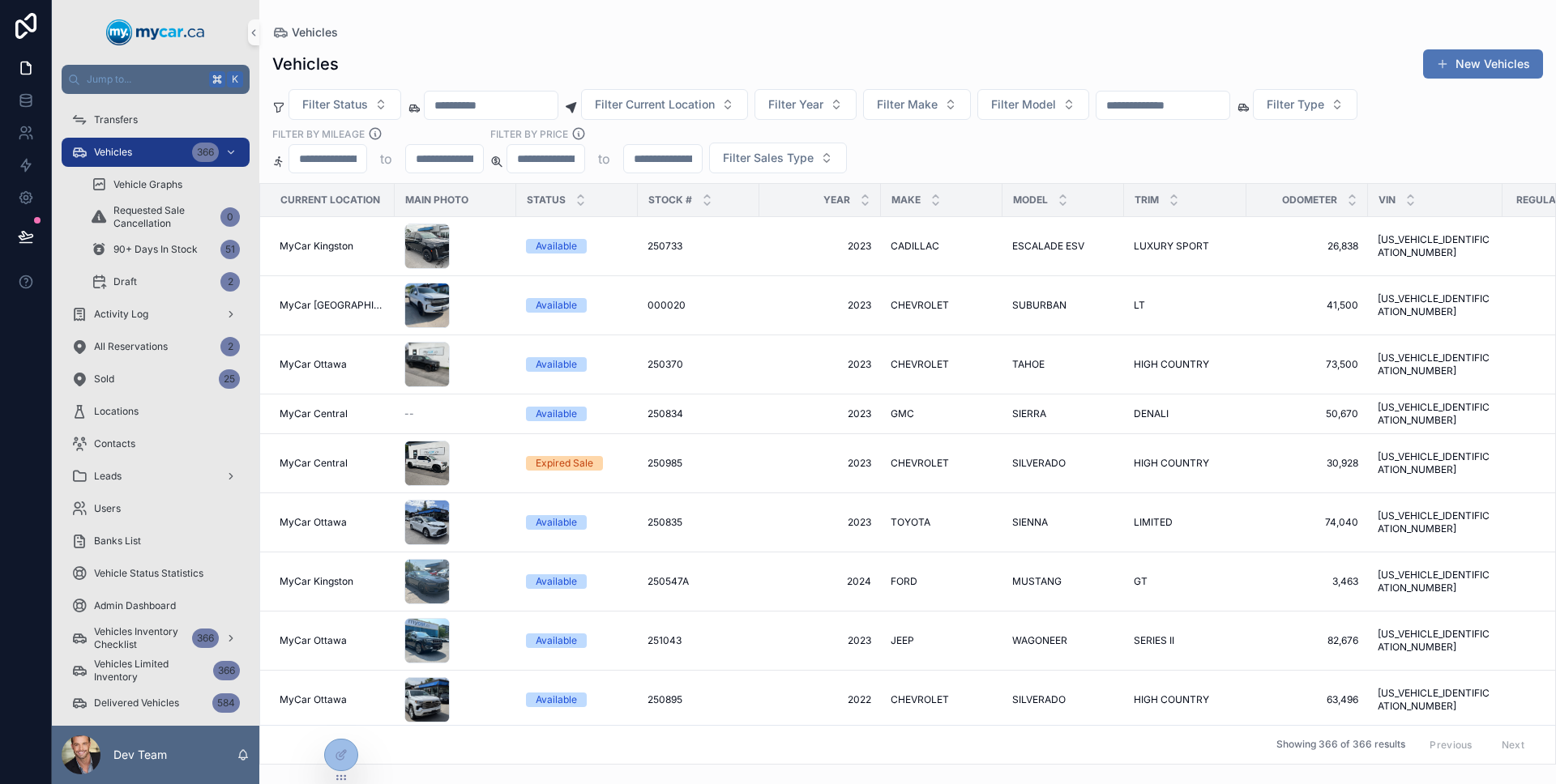
click at [1465, 54] on button "New Vehicles" at bounding box center [1483, 64] width 120 height 29
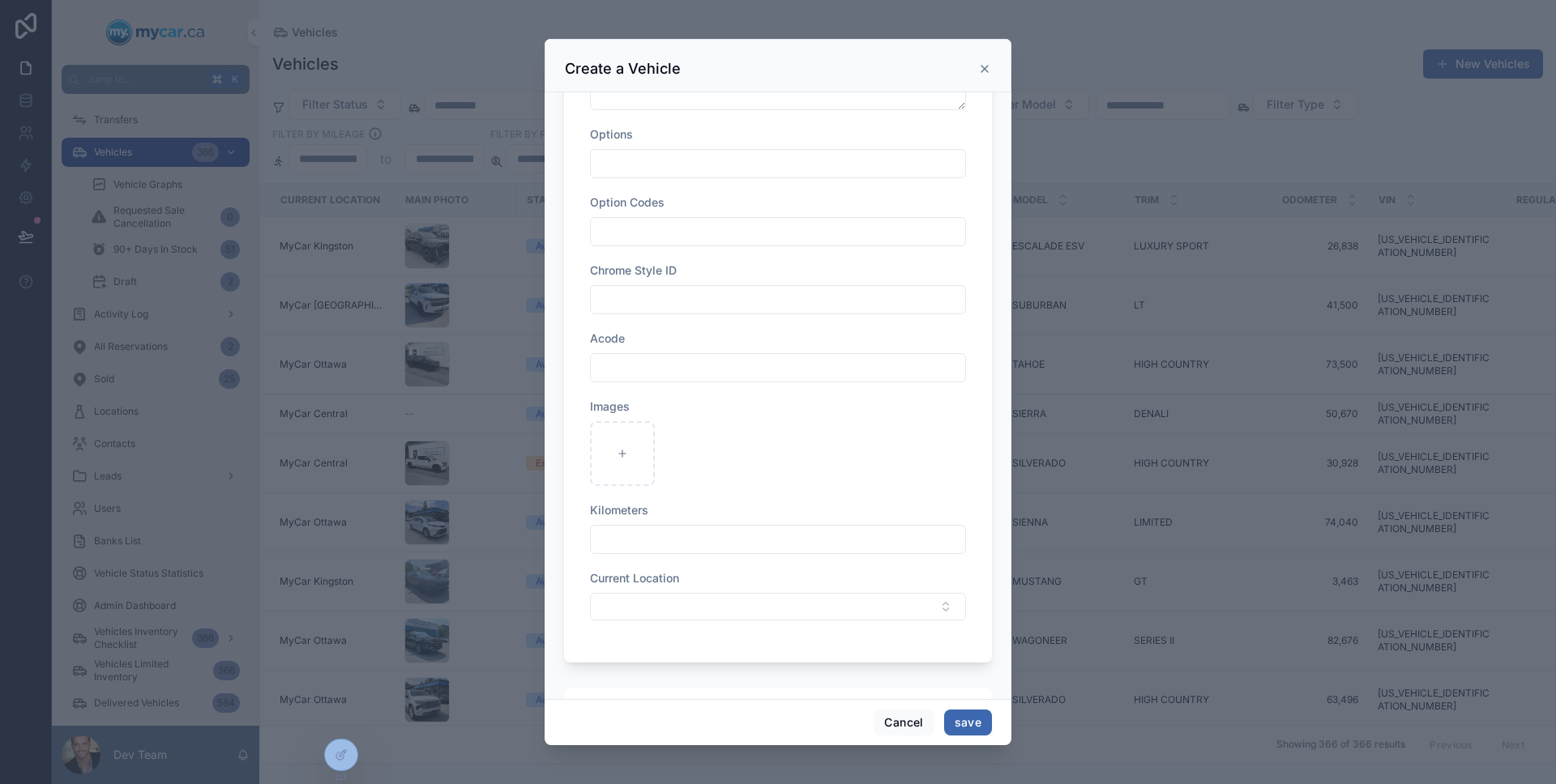
scroll to position [2703, 0]
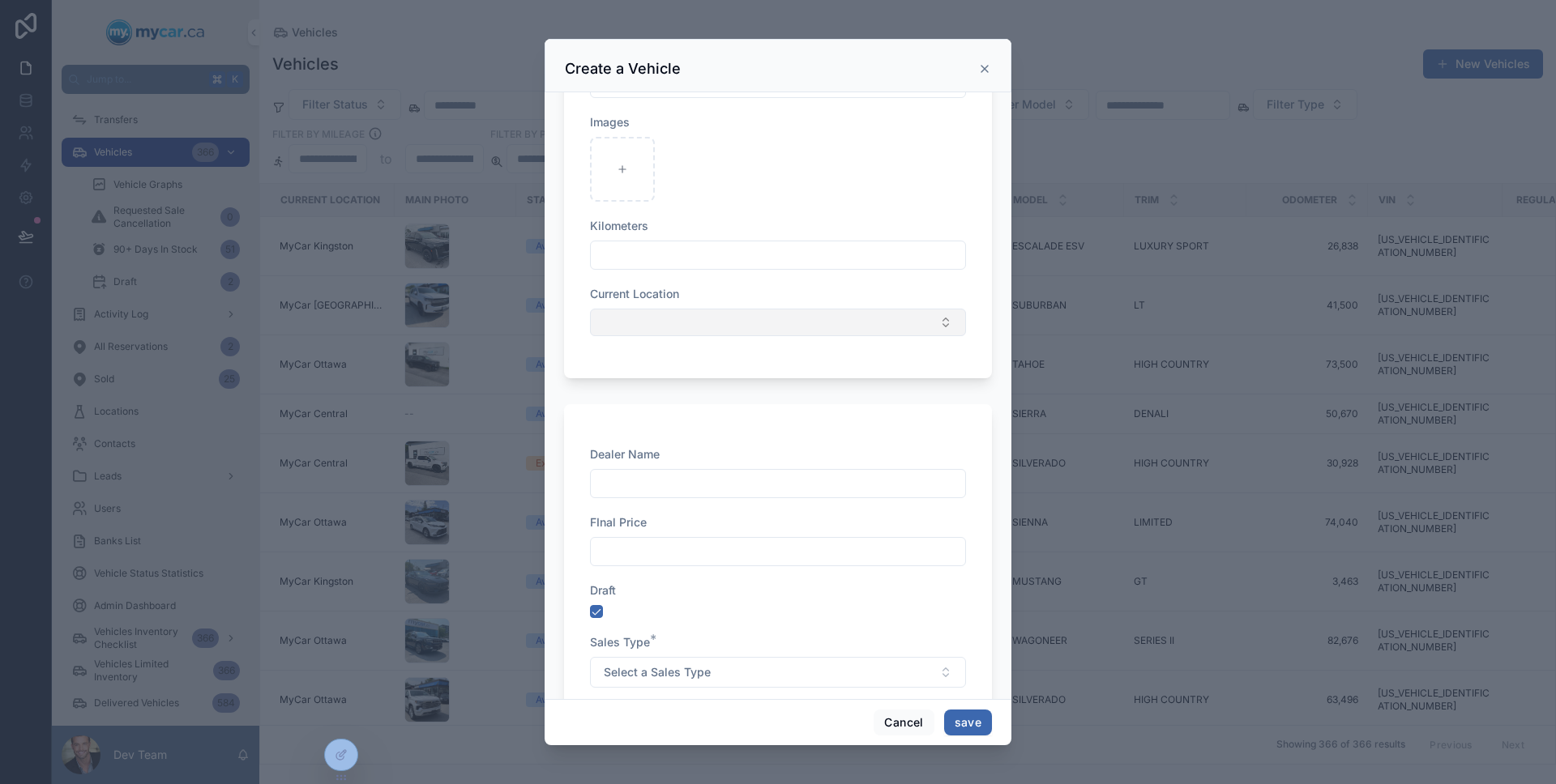
click at [746, 308] on button "Select Button" at bounding box center [778, 322] width 376 height 27
click at [986, 67] on icon "scrollable content" at bounding box center [984, 68] width 13 height 13
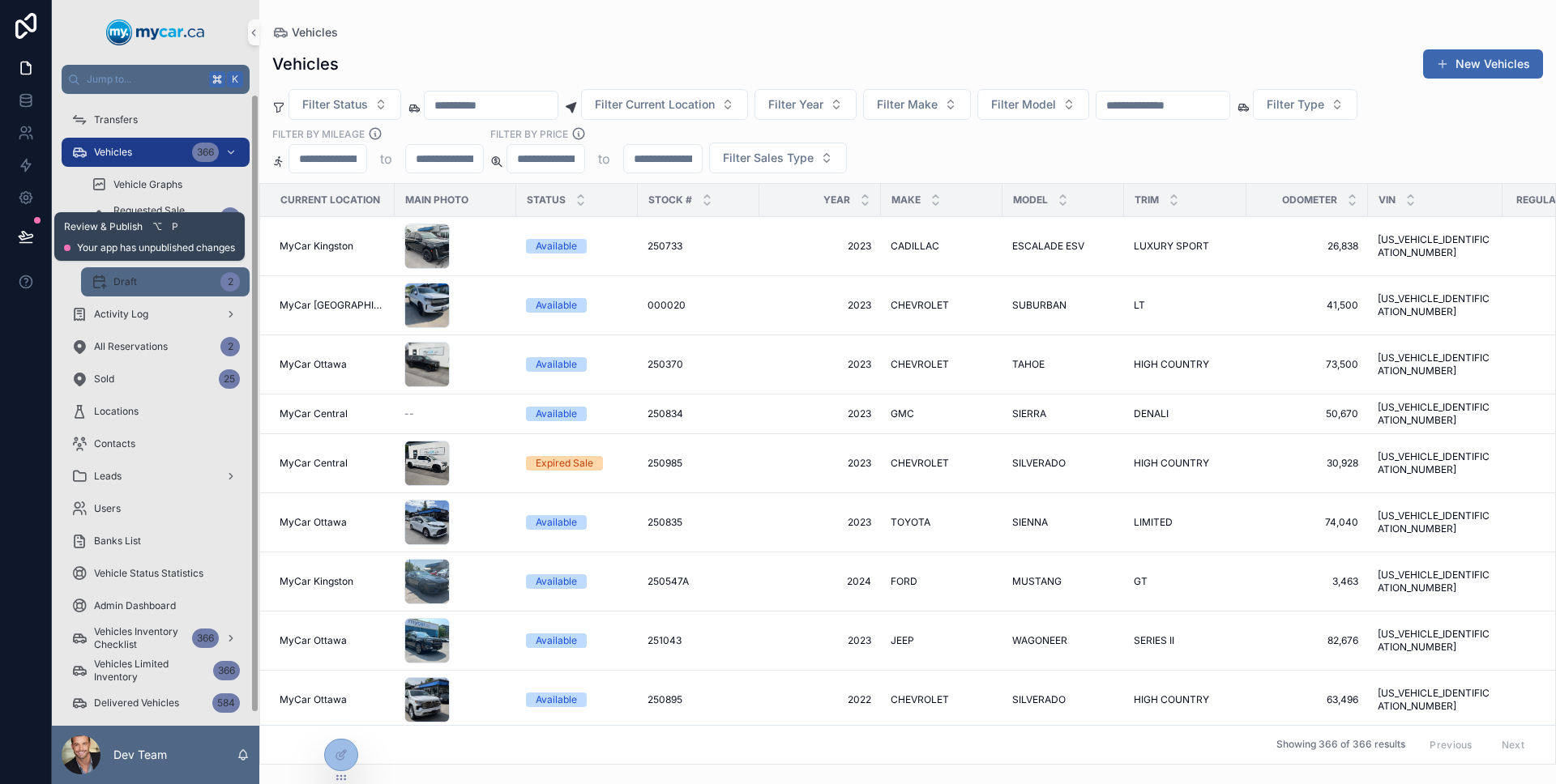
click at [15, 245] on button at bounding box center [25, 236] width 36 height 46
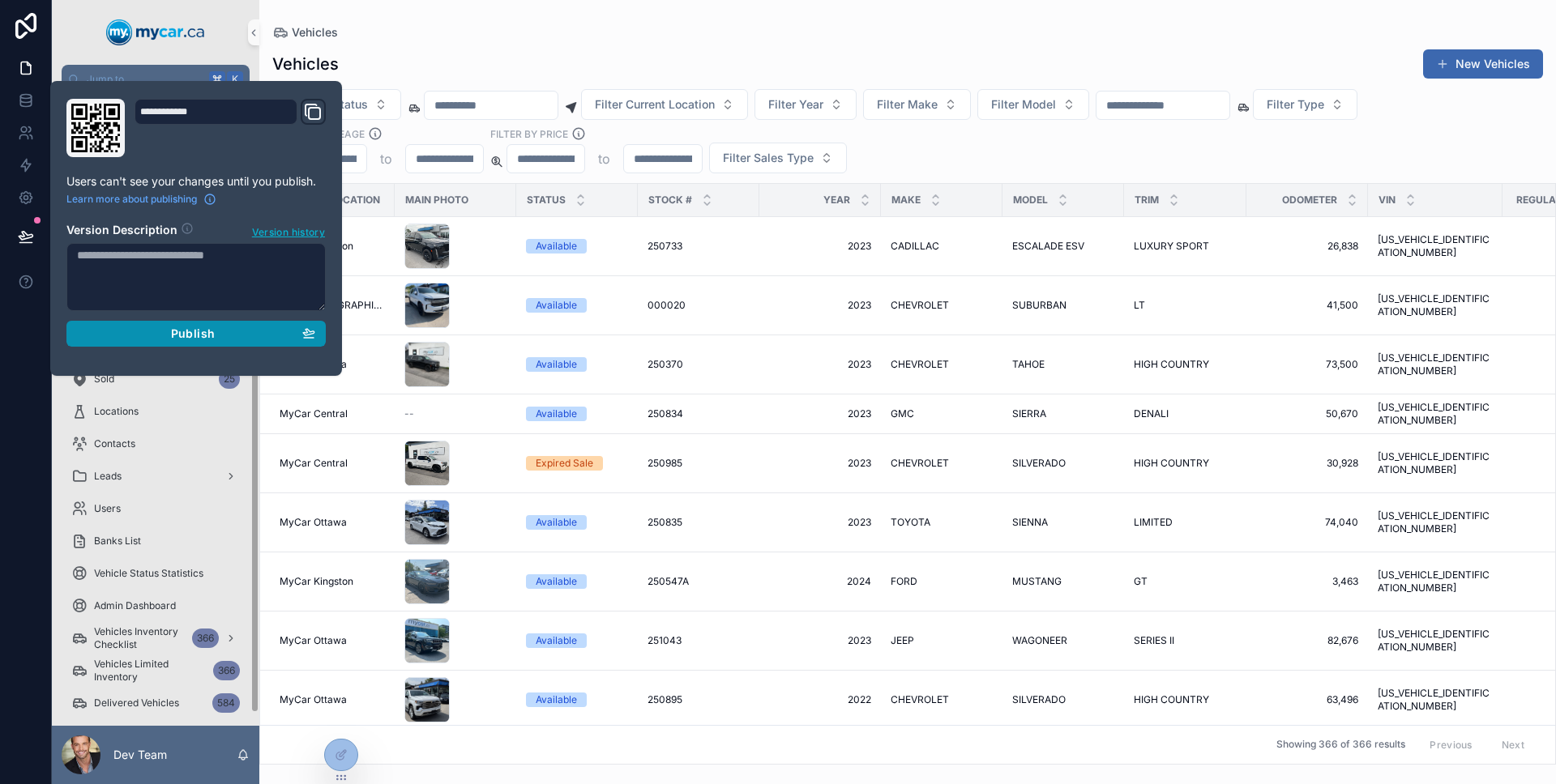
click at [123, 337] on div "Publish" at bounding box center [196, 333] width 238 height 15
click at [6, 364] on div at bounding box center [25, 392] width 51 height 784
